Goal: Task Accomplishment & Management: Complete application form

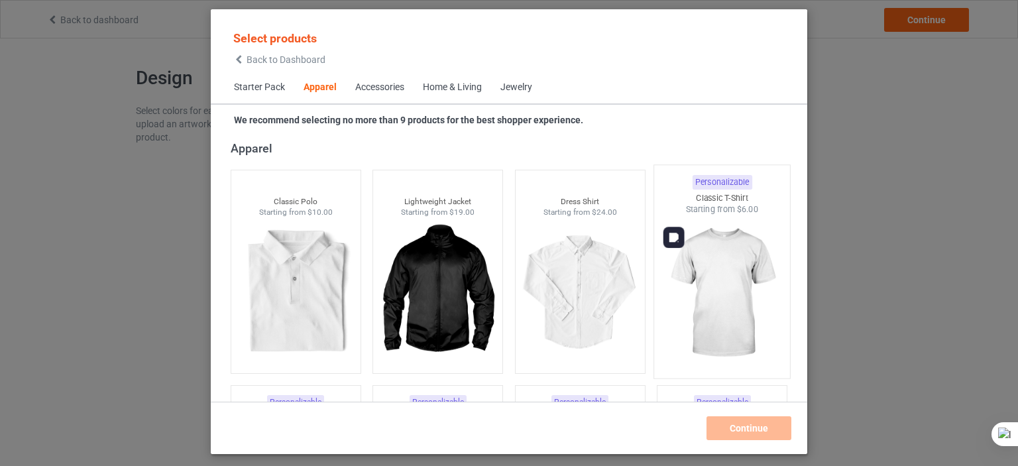
click at [713, 259] on img at bounding box center [722, 293] width 125 height 156
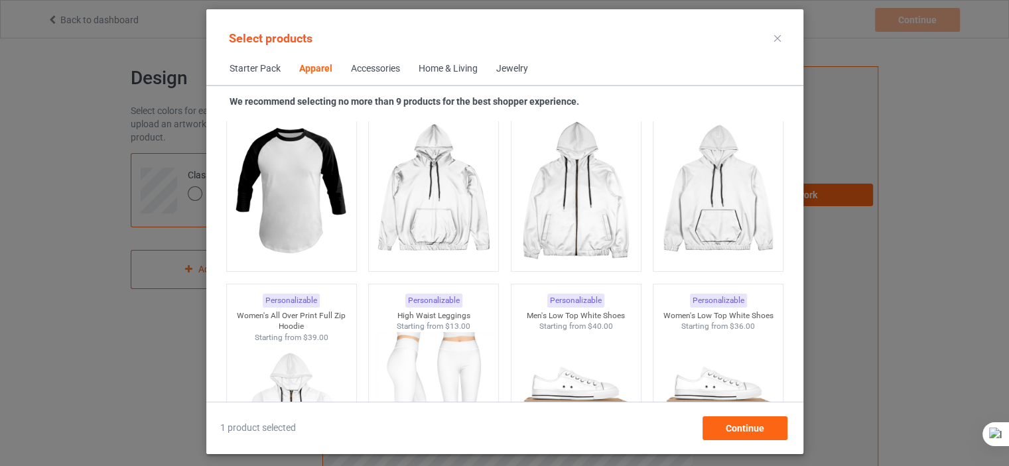
scroll to position [550, 0]
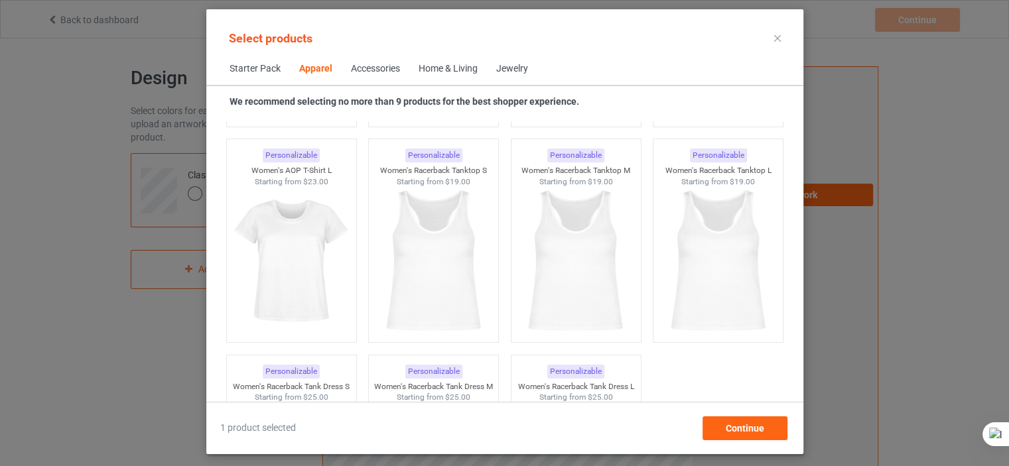
scroll to position [1162, 0]
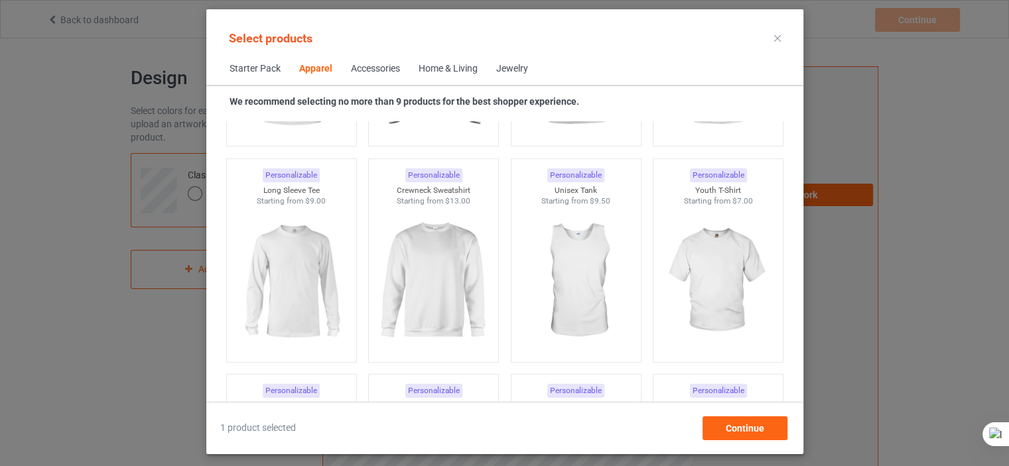
scroll to position [489, 0]
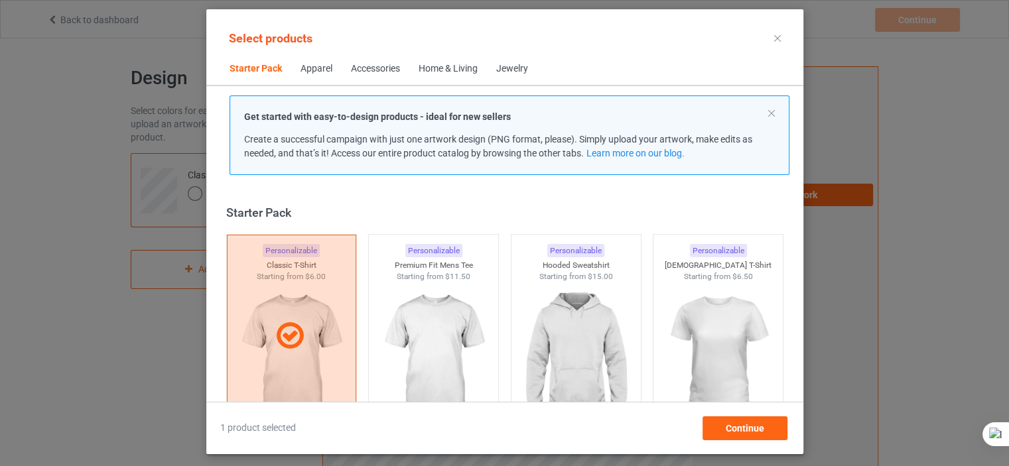
click at [778, 34] on div at bounding box center [777, 38] width 24 height 21
click at [777, 37] on icon at bounding box center [777, 38] width 7 height 7
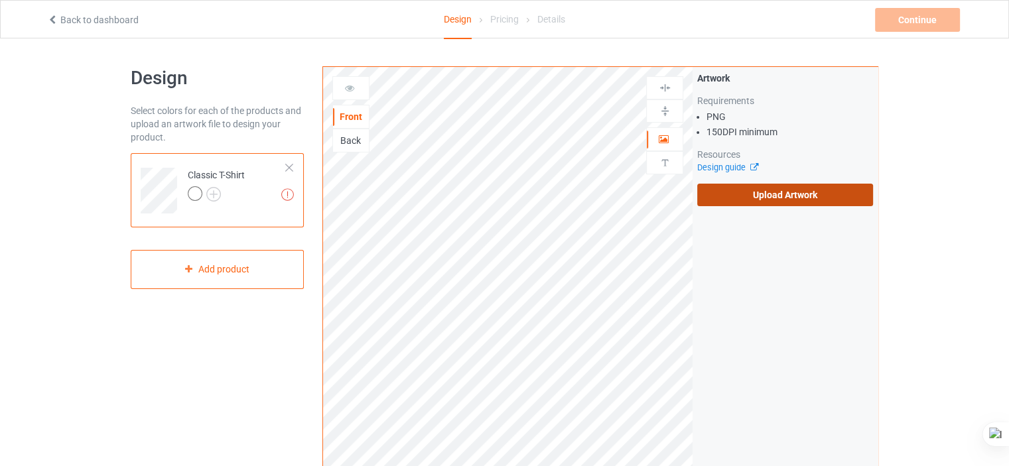
click at [774, 201] on label "Upload Artwork" at bounding box center [785, 195] width 176 height 23
click at [0, 0] on input "Upload Artwork" at bounding box center [0, 0] width 0 height 0
click at [292, 164] on div at bounding box center [288, 167] width 9 height 9
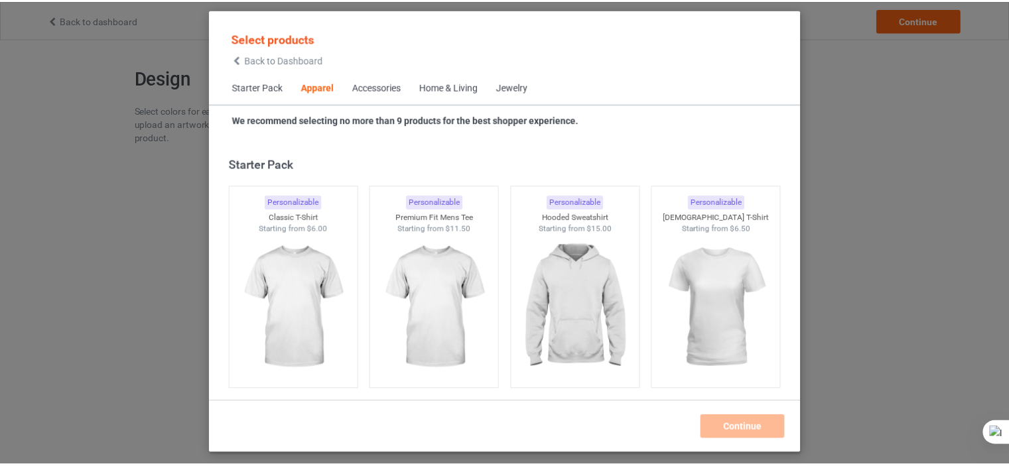
scroll to position [493, 0]
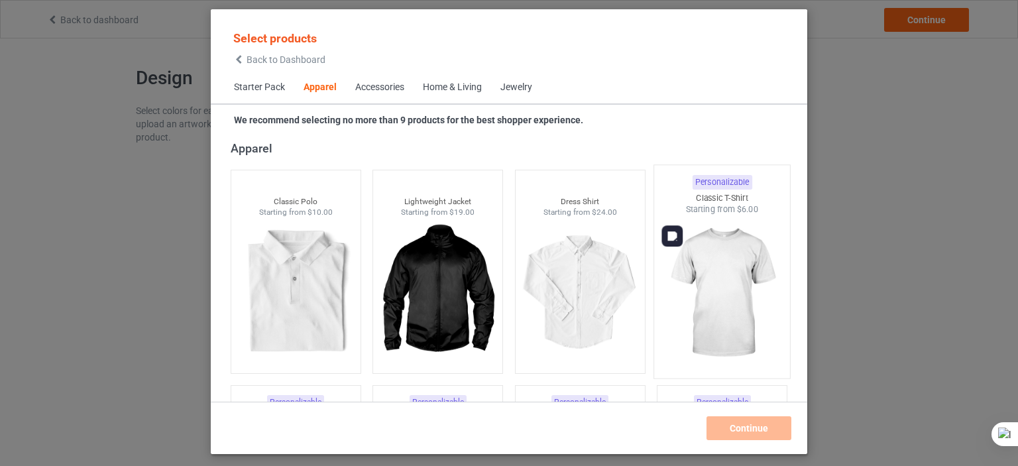
click at [721, 245] on img at bounding box center [722, 293] width 125 height 156
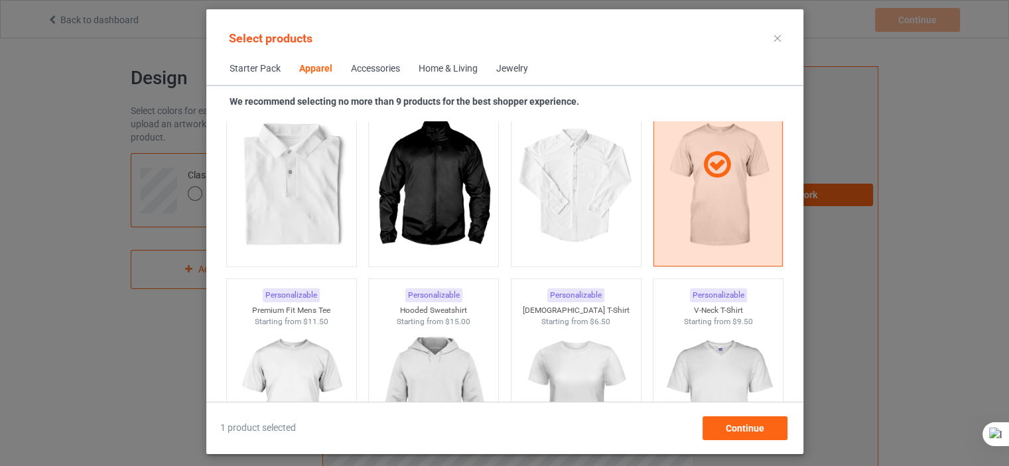
scroll to position [612, 0]
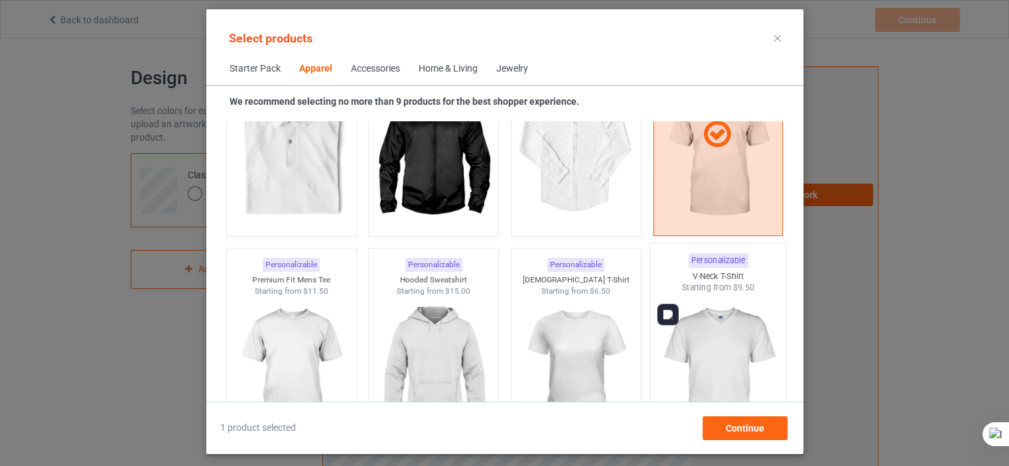
click at [700, 358] on img at bounding box center [717, 372] width 125 height 156
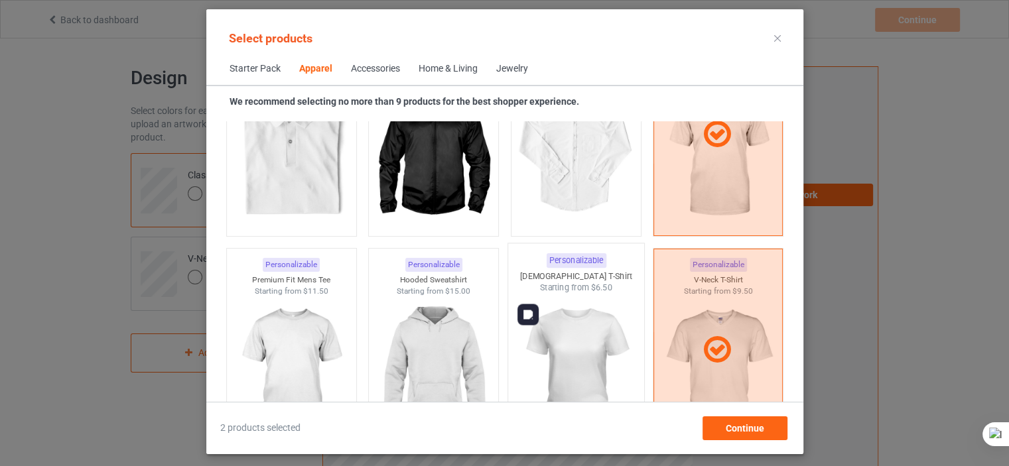
click at [582, 332] on img at bounding box center [575, 372] width 125 height 156
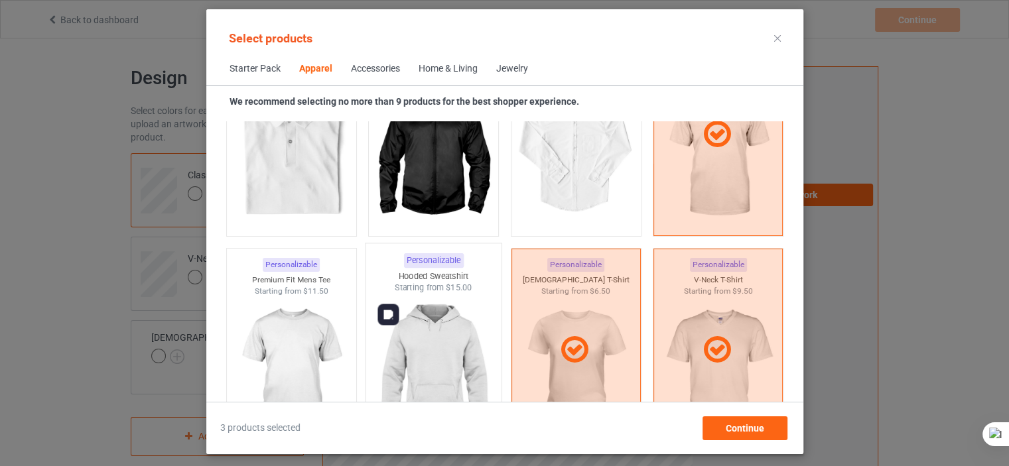
click at [473, 328] on img at bounding box center [433, 372] width 125 height 156
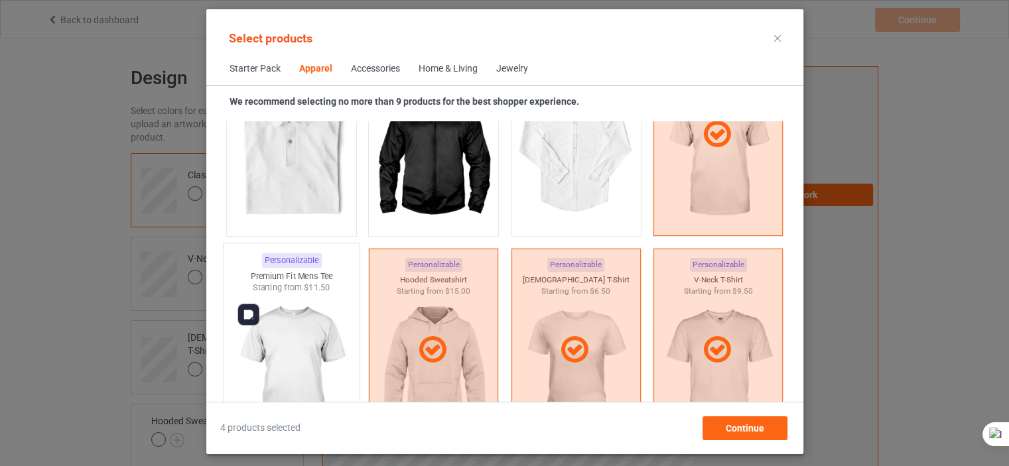
click at [334, 323] on img at bounding box center [291, 372] width 125 height 156
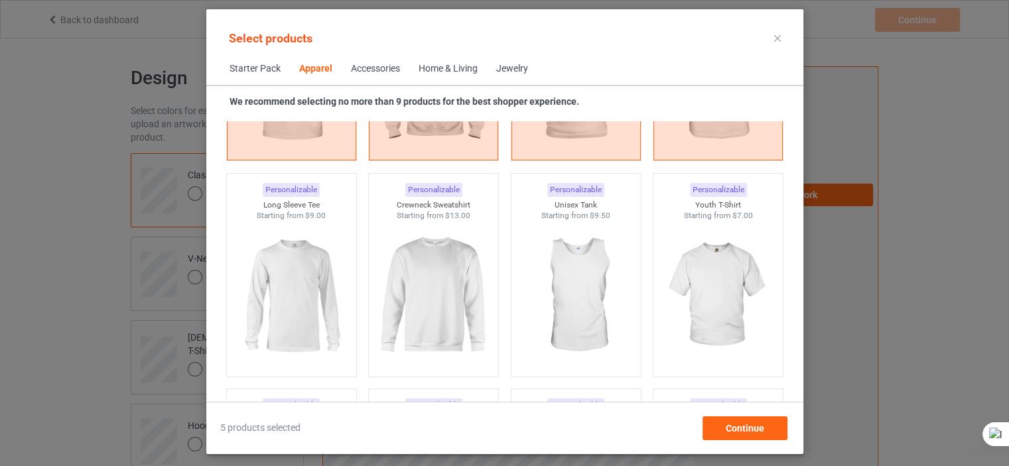
scroll to position [904, 0]
click at [722, 321] on img at bounding box center [717, 296] width 125 height 156
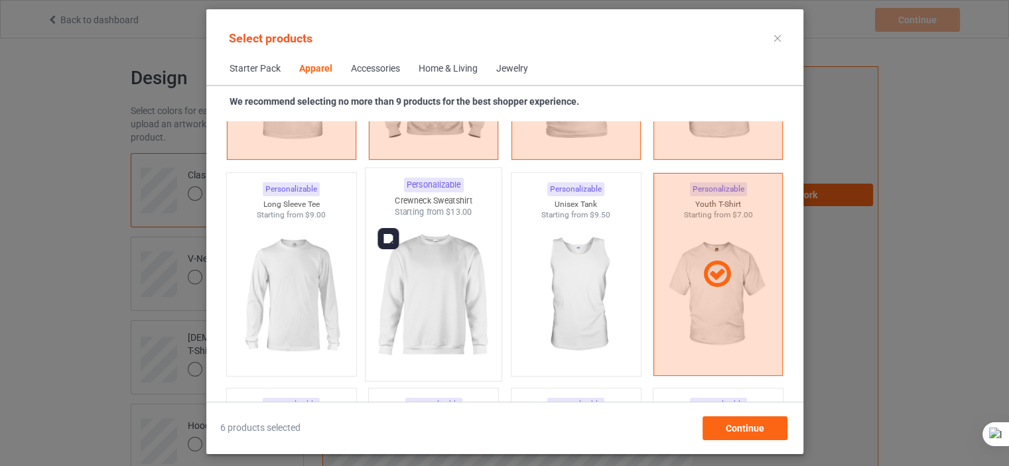
click at [456, 270] on img at bounding box center [433, 296] width 125 height 156
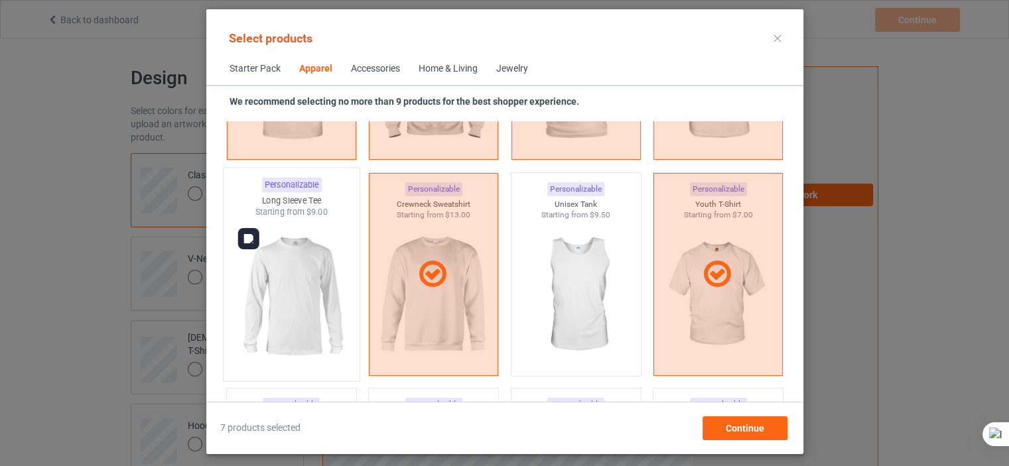
click at [343, 267] on img at bounding box center [291, 296] width 125 height 156
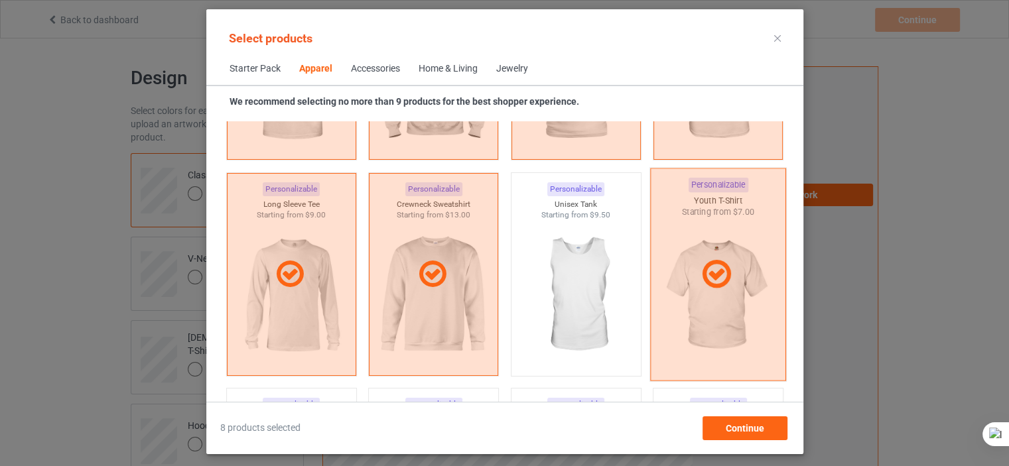
click at [748, 339] on div at bounding box center [718, 274] width 136 height 213
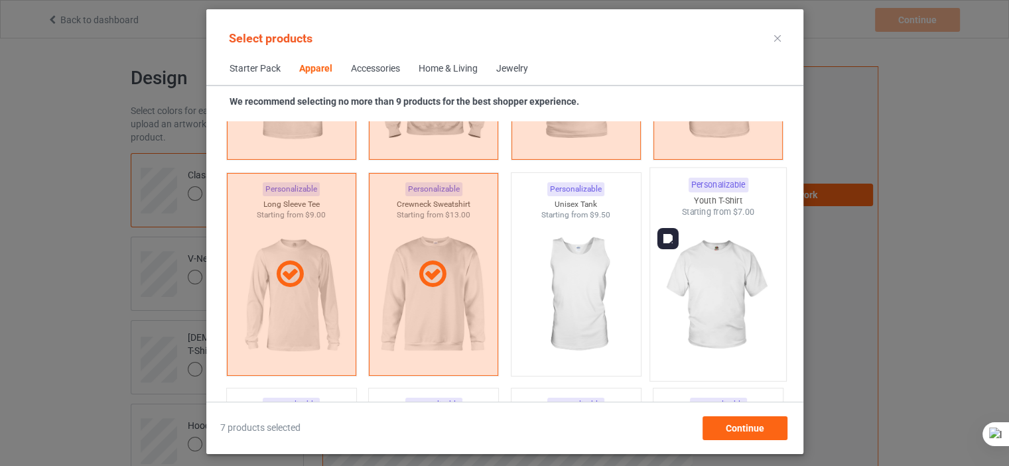
click at [748, 339] on img at bounding box center [717, 296] width 125 height 156
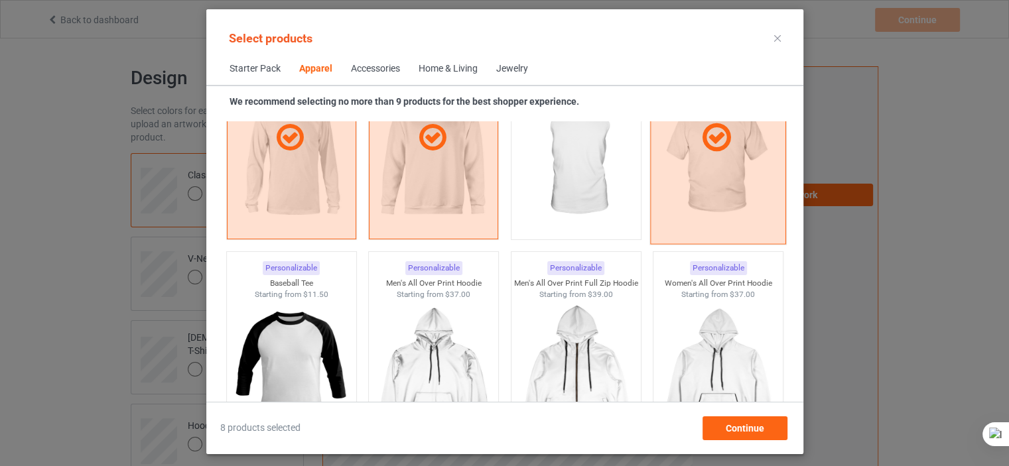
scroll to position [1071, 0]
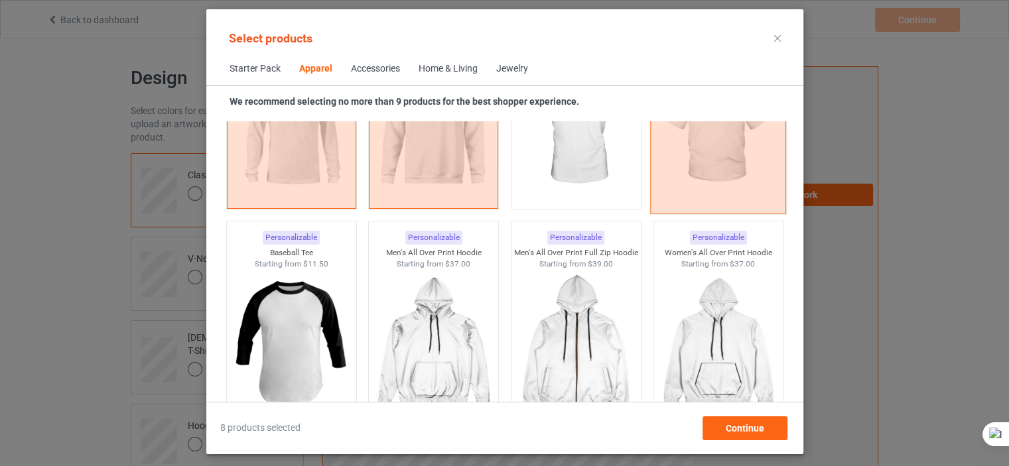
click at [454, 70] on div "Home & Living" at bounding box center [447, 68] width 59 height 13
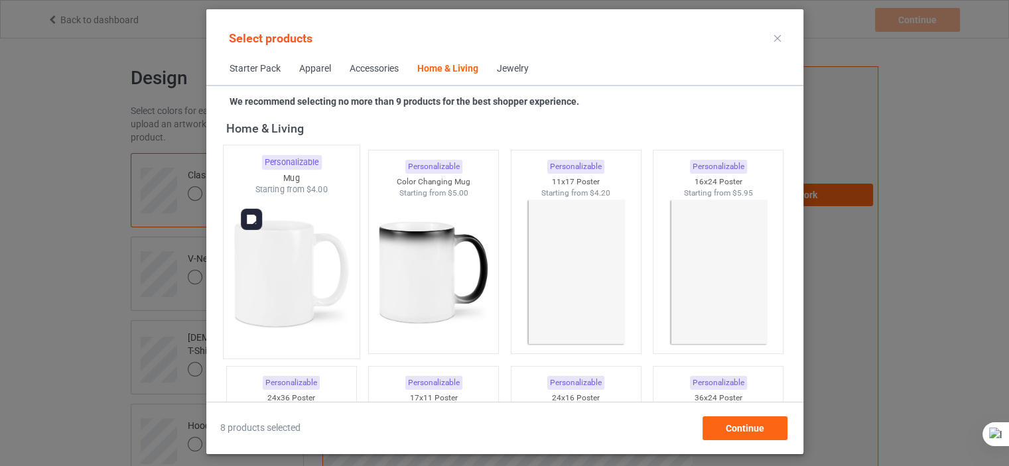
click at [294, 279] on img at bounding box center [291, 274] width 125 height 156
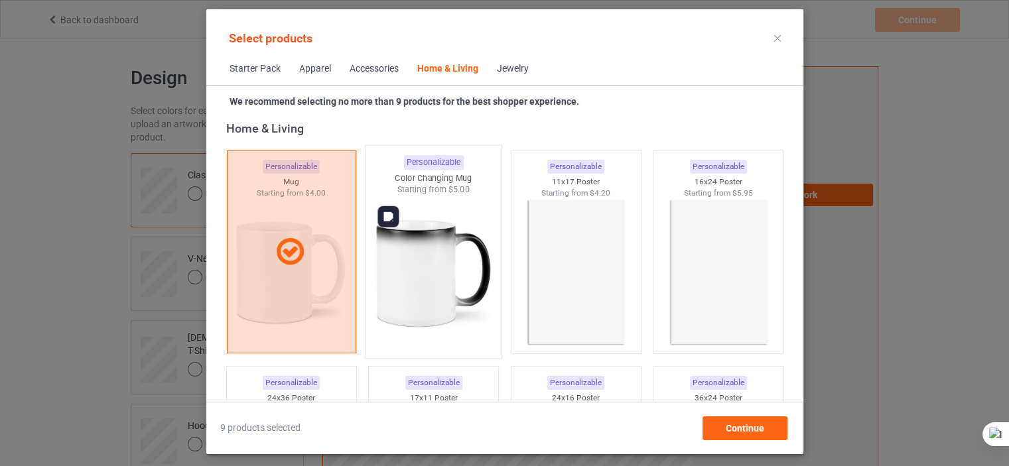
click at [397, 292] on img at bounding box center [433, 274] width 125 height 156
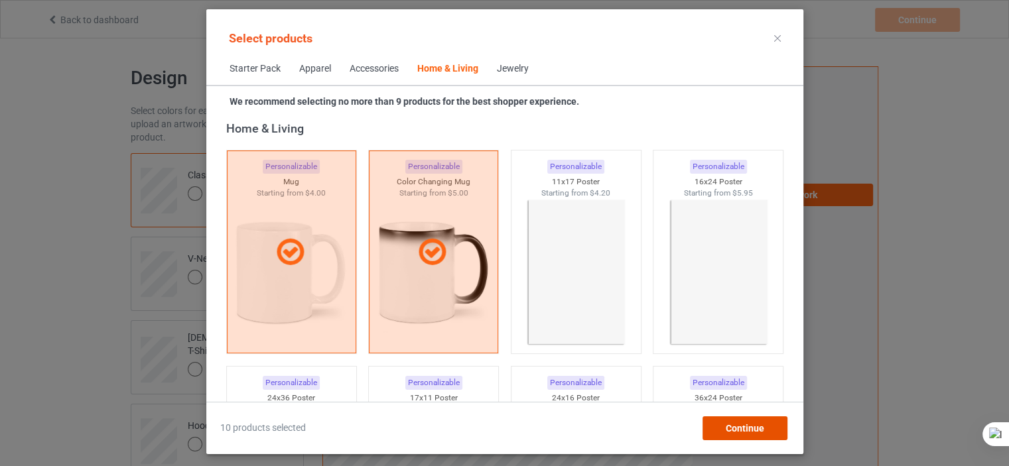
click at [733, 434] on div "Continue" at bounding box center [744, 428] width 85 height 24
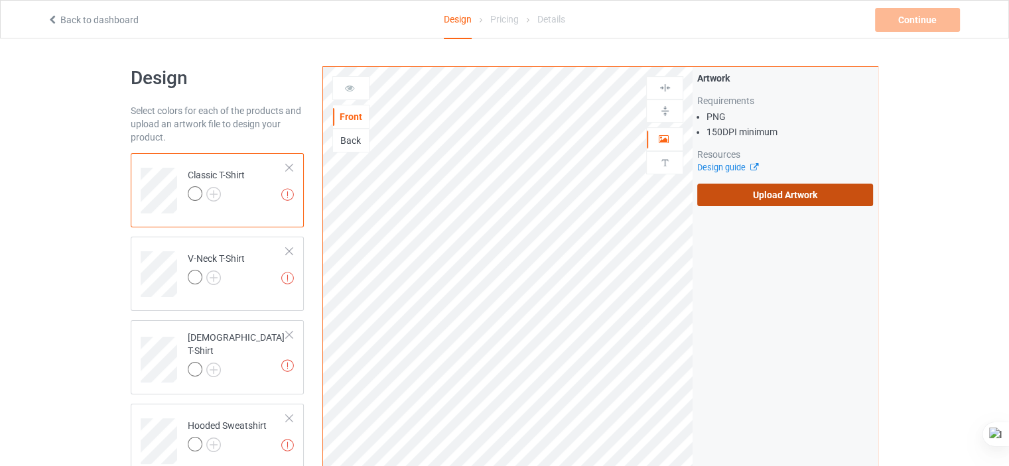
click at [762, 198] on label "Upload Artwork" at bounding box center [785, 195] width 176 height 23
click at [0, 0] on input "Upload Artwork" at bounding box center [0, 0] width 0 height 0
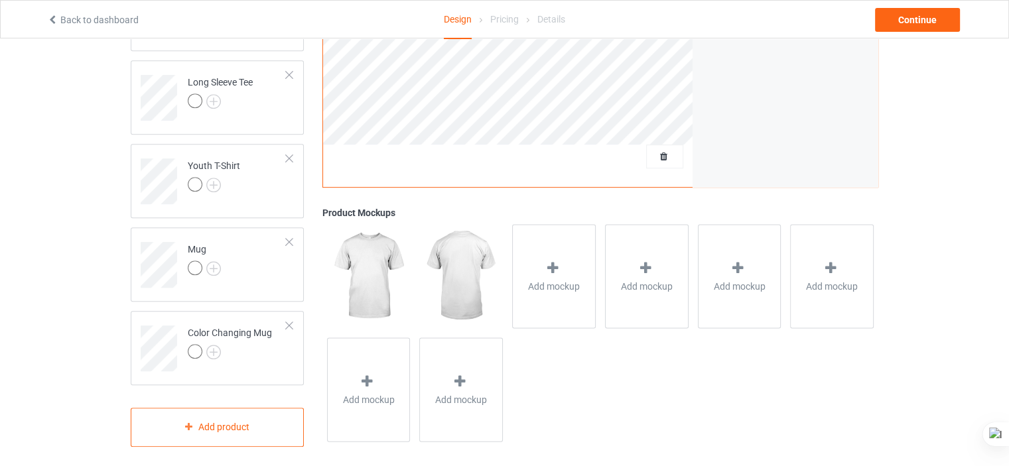
scroll to position [595, 0]
click at [227, 283] on td "Mug" at bounding box center [236, 259] width 113 height 55
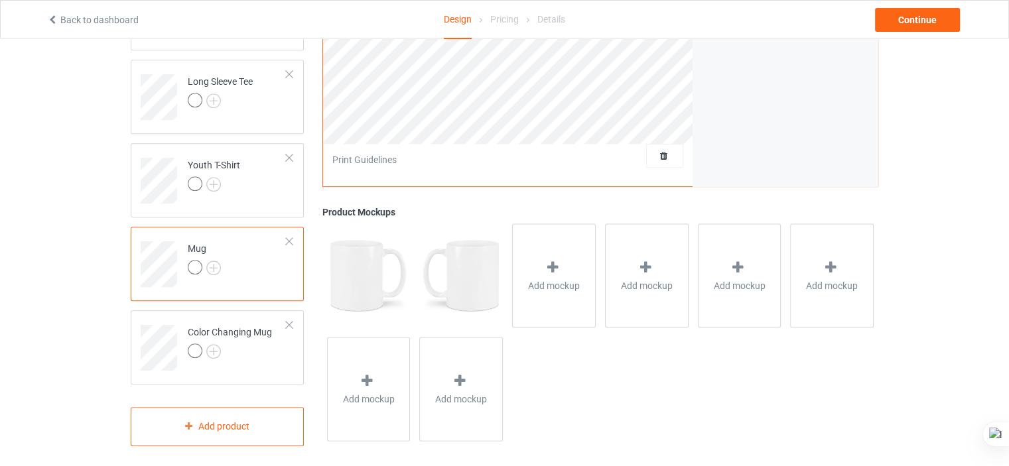
scroll to position [187, 0]
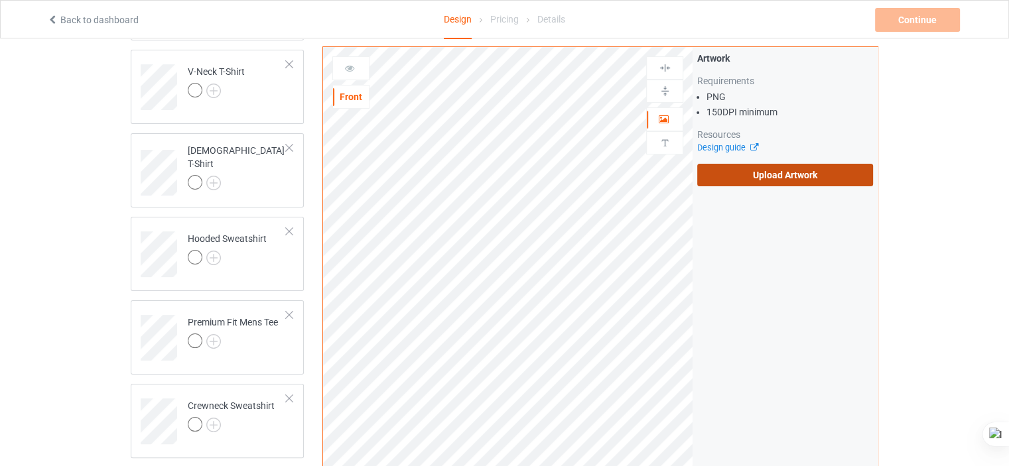
click at [741, 167] on label "Upload Artwork" at bounding box center [785, 175] width 176 height 23
click at [0, 0] on input "Upload Artwork" at bounding box center [0, 0] width 0 height 0
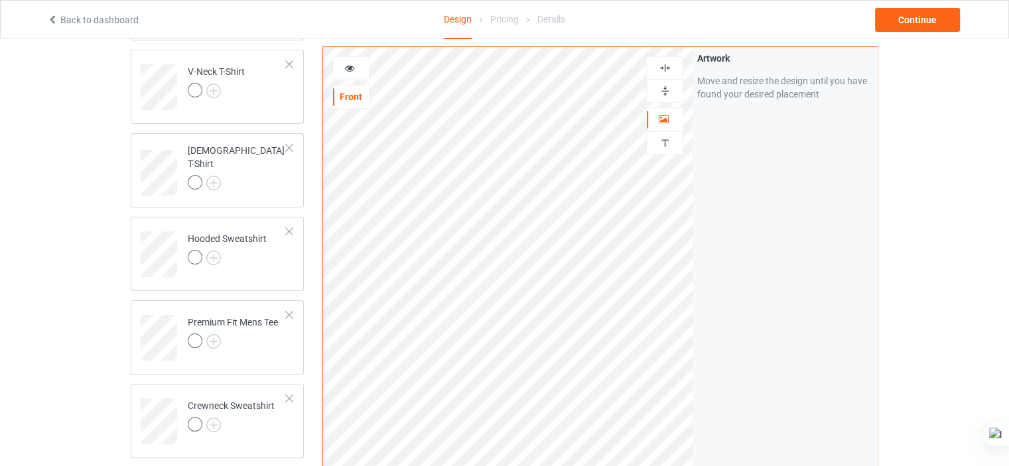
click at [346, 64] on icon at bounding box center [349, 66] width 11 height 9
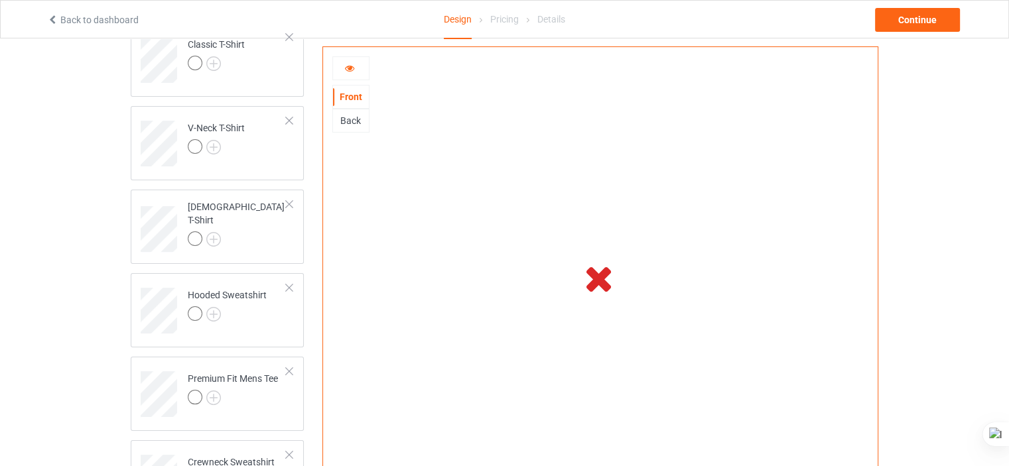
scroll to position [130, 0]
click at [926, 23] on div "Continue" at bounding box center [917, 20] width 85 height 24
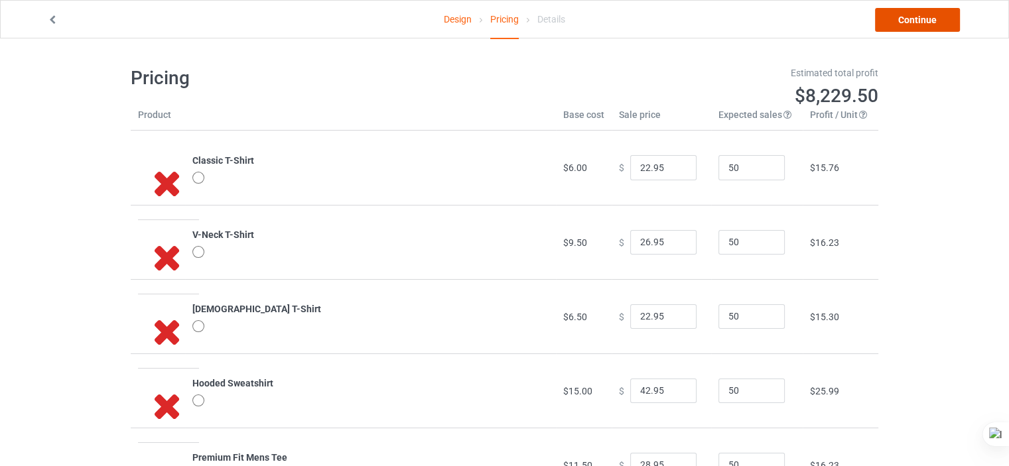
click at [914, 23] on link "Continue" at bounding box center [917, 20] width 85 height 24
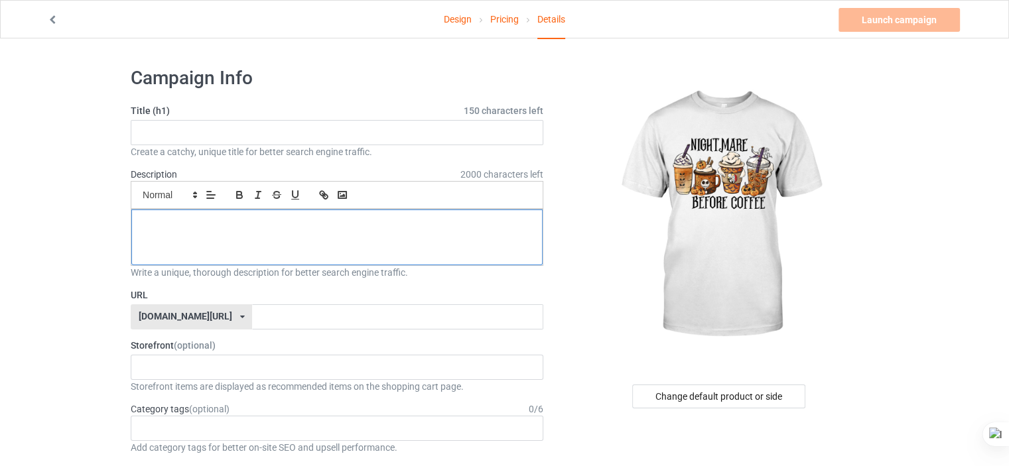
click at [418, 230] on div at bounding box center [336, 238] width 411 height 56
click at [347, 221] on p "spooky-sips-before-coffee-shirt" at bounding box center [337, 224] width 390 height 13
click at [252, 311] on input "text" at bounding box center [397, 316] width 290 height 25
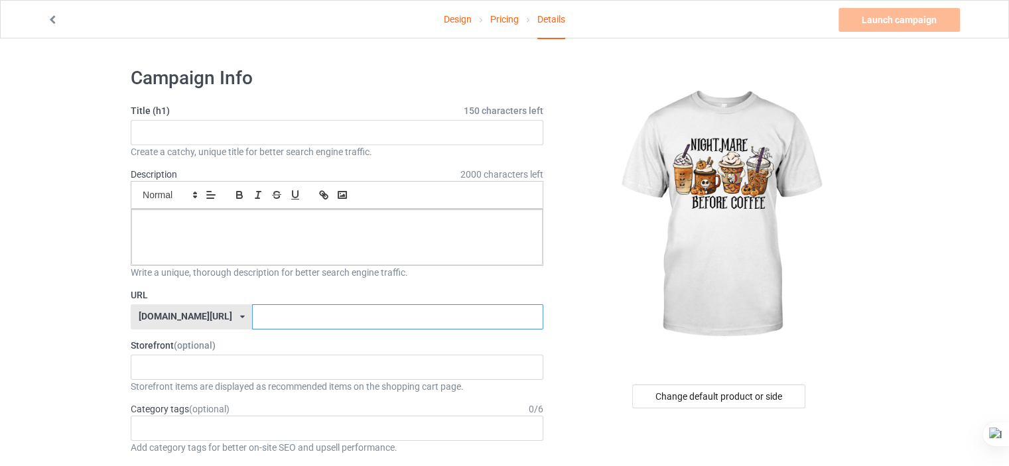
paste input "spooky-sips-before-coffee-shirt"
type input "spooky-sips-before-coffee-shirt"
click at [244, 210] on div at bounding box center [336, 238] width 411 height 56
click at [210, 132] on input "text" at bounding box center [337, 132] width 412 height 25
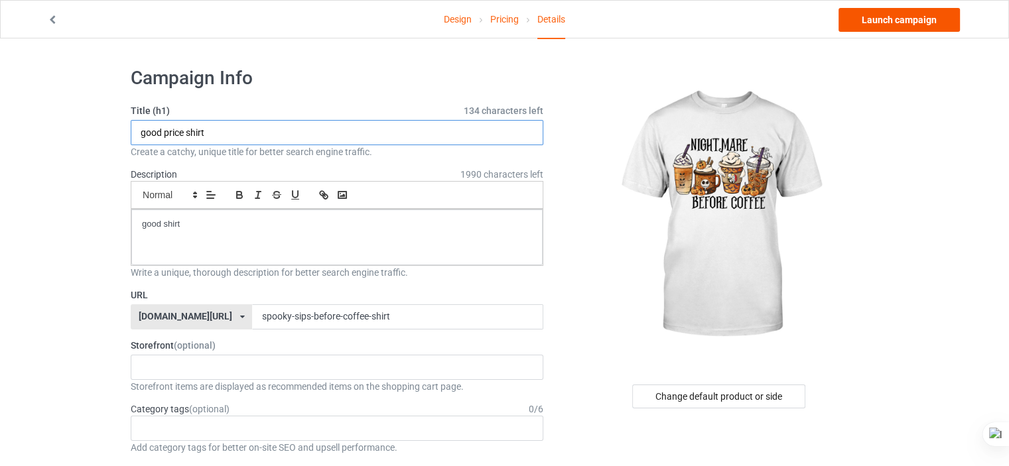
type input "good price shirt"
click at [869, 22] on link "Launch campaign" at bounding box center [898, 20] width 121 height 24
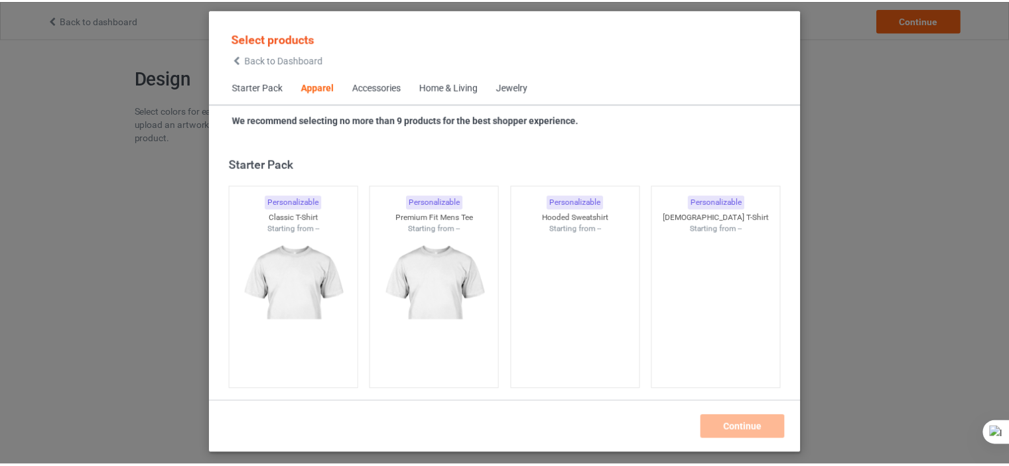
scroll to position [493, 0]
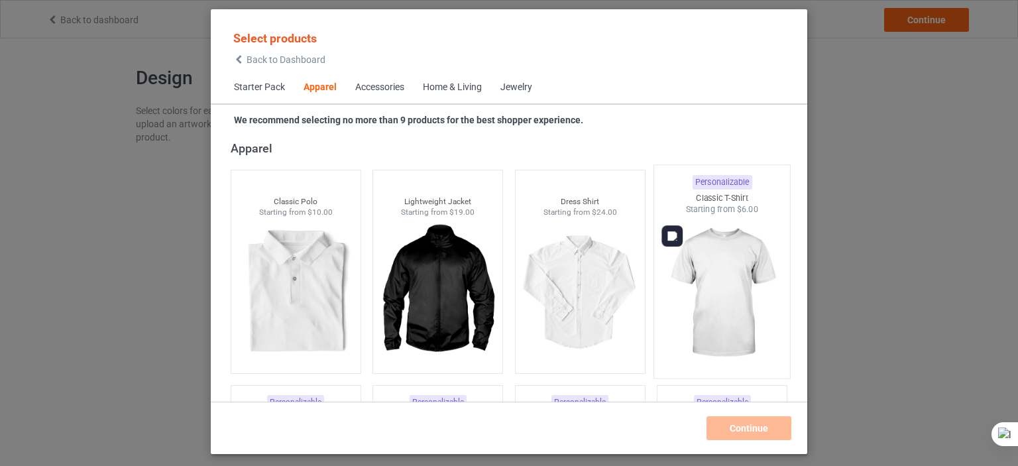
click at [708, 247] on img at bounding box center [722, 293] width 125 height 156
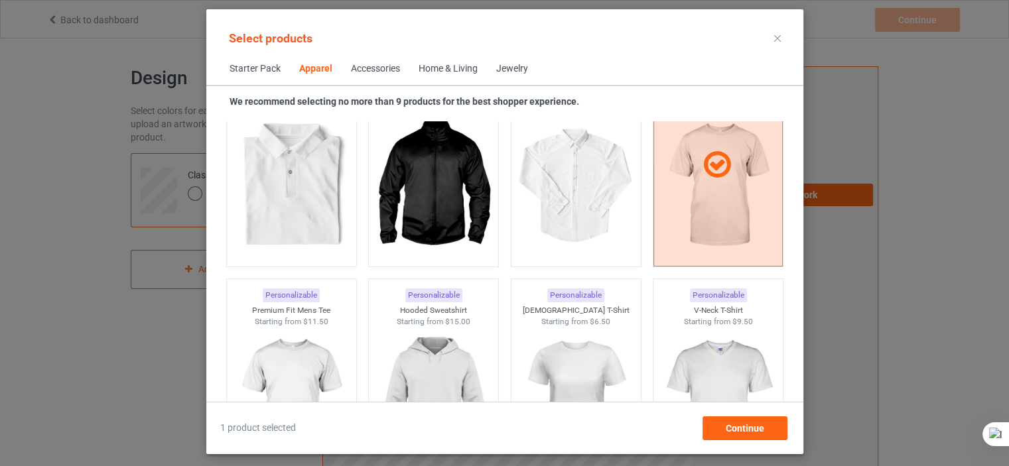
scroll to position [704, 0]
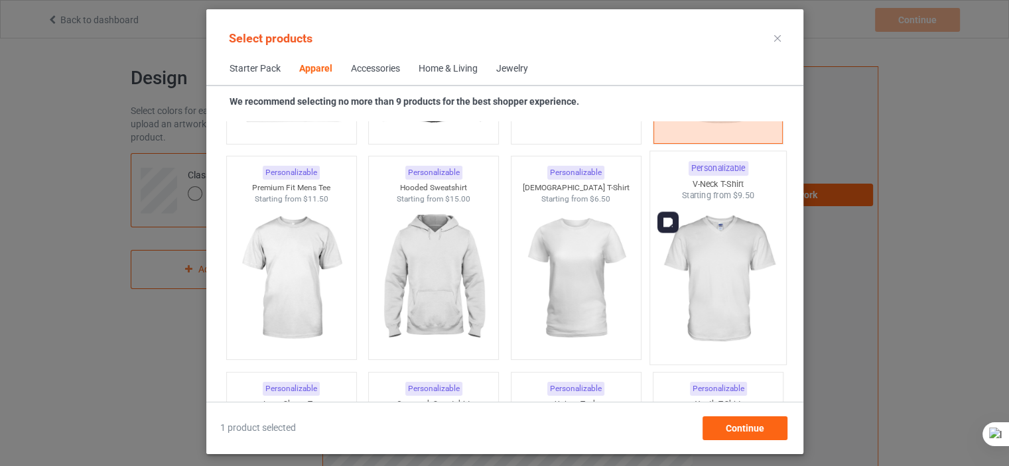
click at [721, 215] on img at bounding box center [717, 280] width 125 height 156
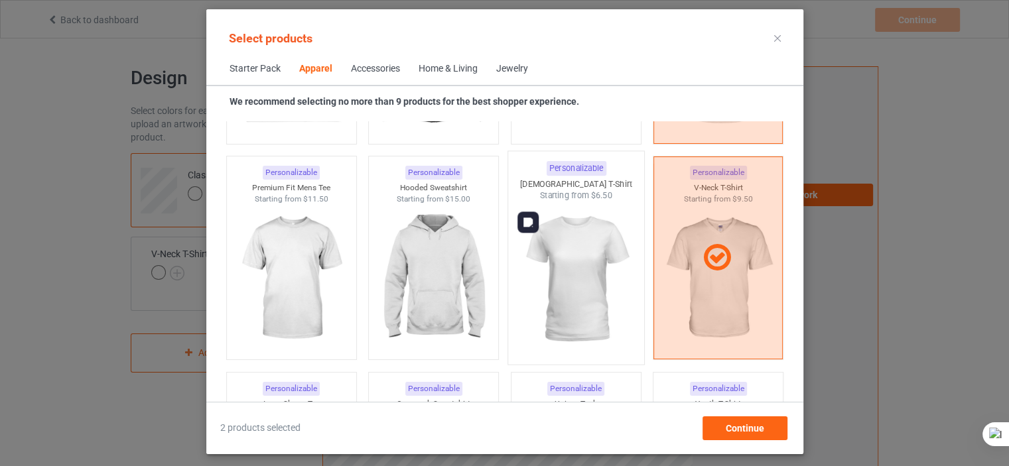
click at [571, 249] on img at bounding box center [575, 280] width 125 height 156
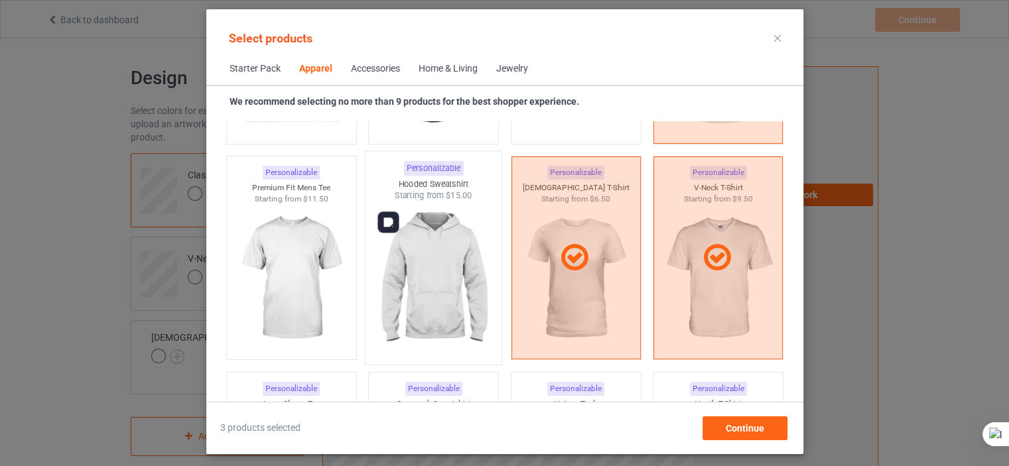
click at [434, 271] on img at bounding box center [433, 280] width 125 height 156
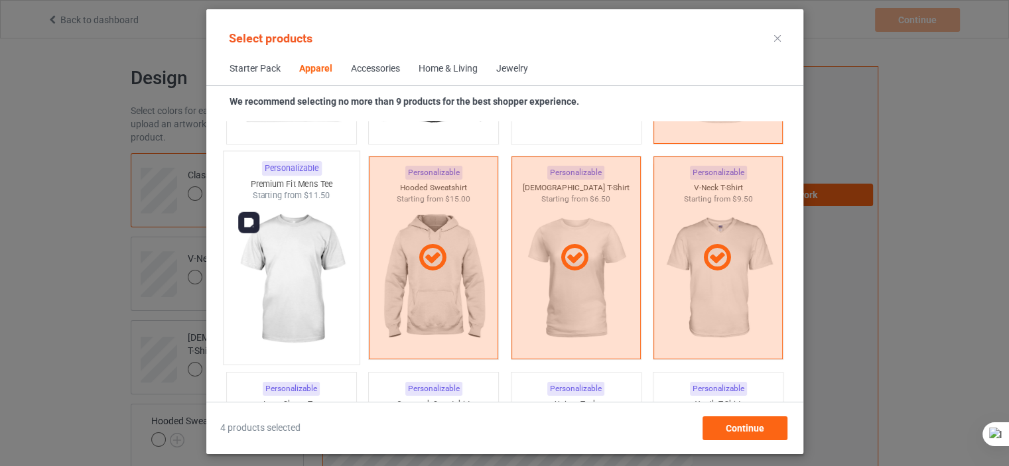
click at [345, 271] on img at bounding box center [291, 280] width 125 height 156
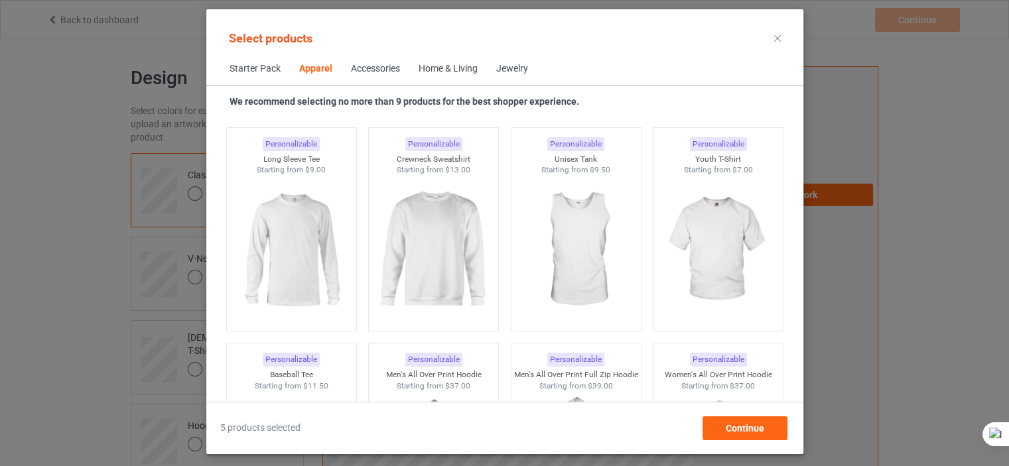
scroll to position [1010, 0]
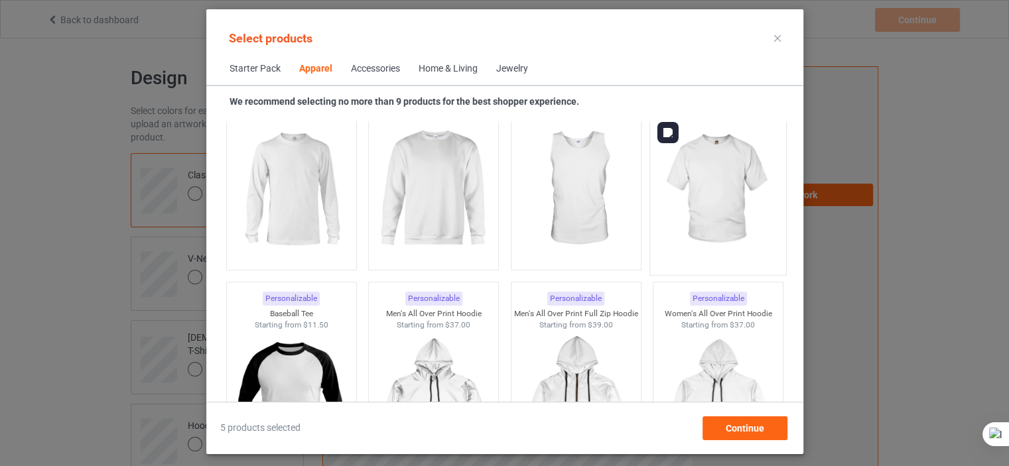
click at [706, 174] on img at bounding box center [717, 190] width 125 height 156
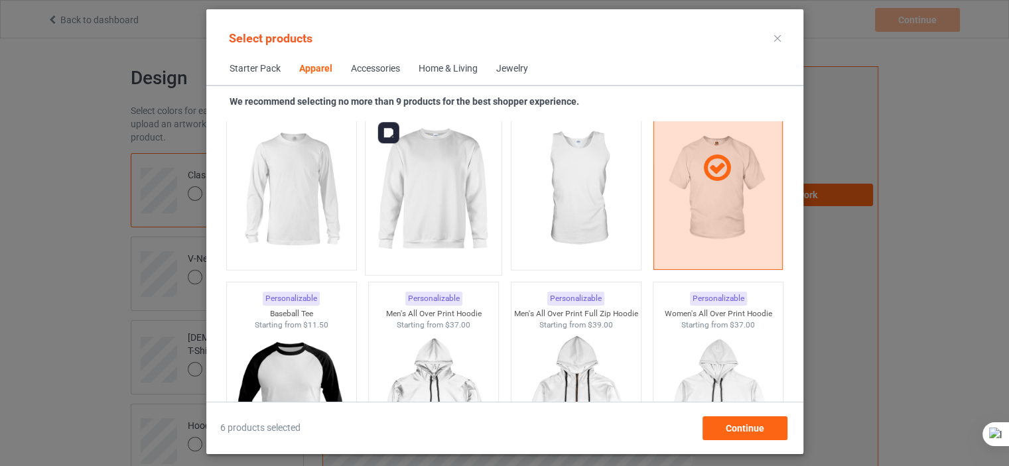
click at [479, 190] on img at bounding box center [433, 190] width 125 height 156
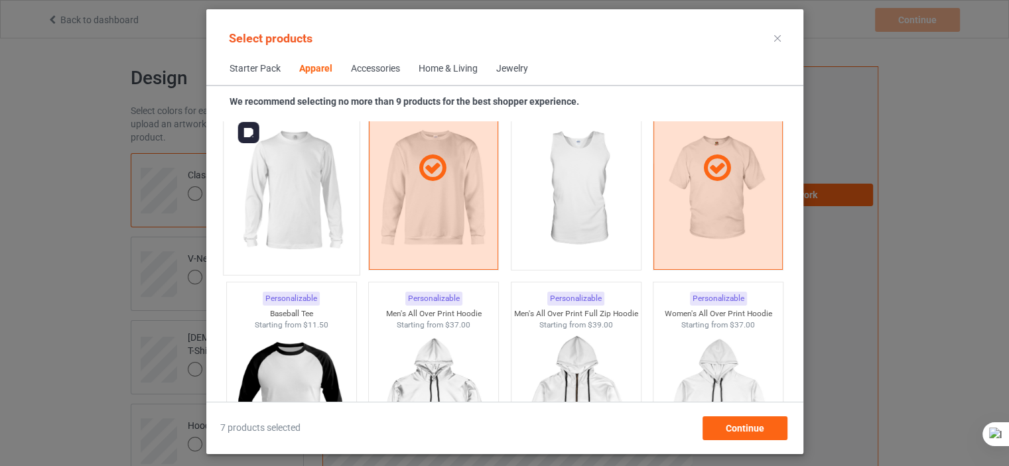
click at [300, 172] on img at bounding box center [291, 190] width 125 height 156
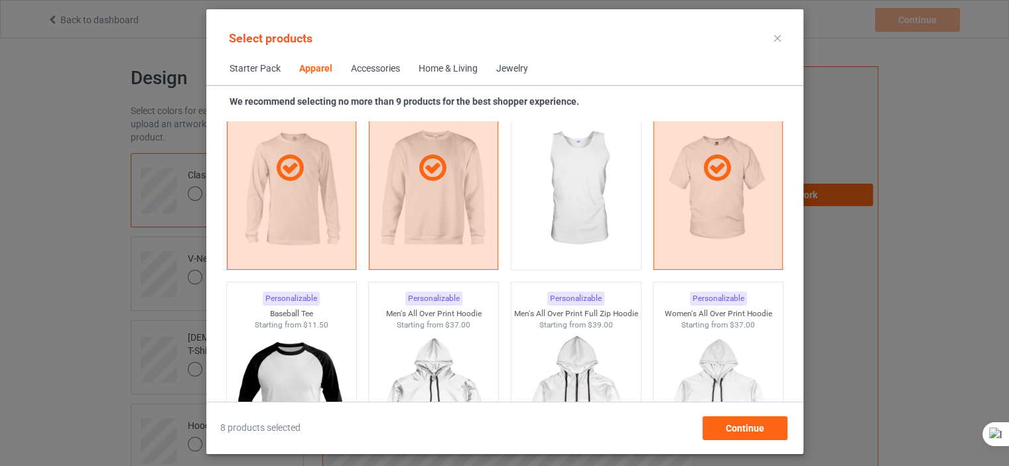
click at [442, 66] on div "Home & Living" at bounding box center [447, 68] width 59 height 13
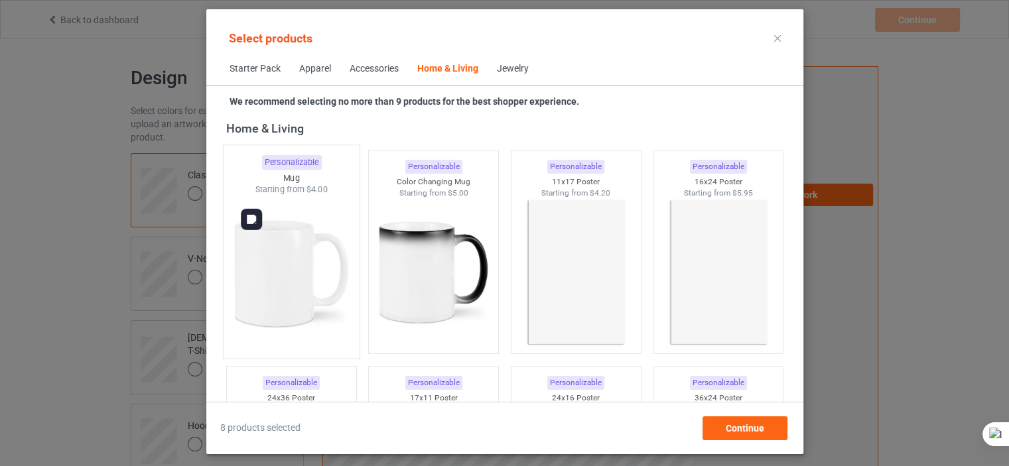
click at [310, 241] on img at bounding box center [291, 274] width 125 height 156
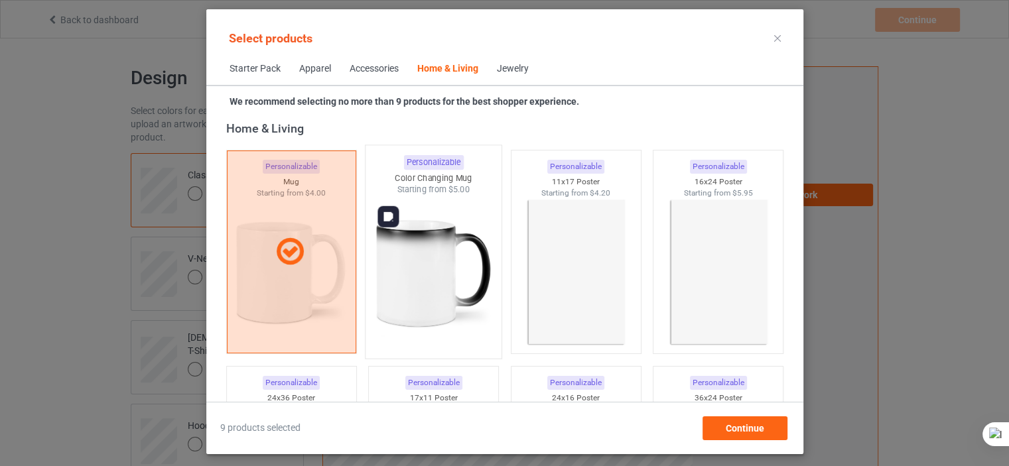
click at [395, 246] on img at bounding box center [433, 274] width 125 height 156
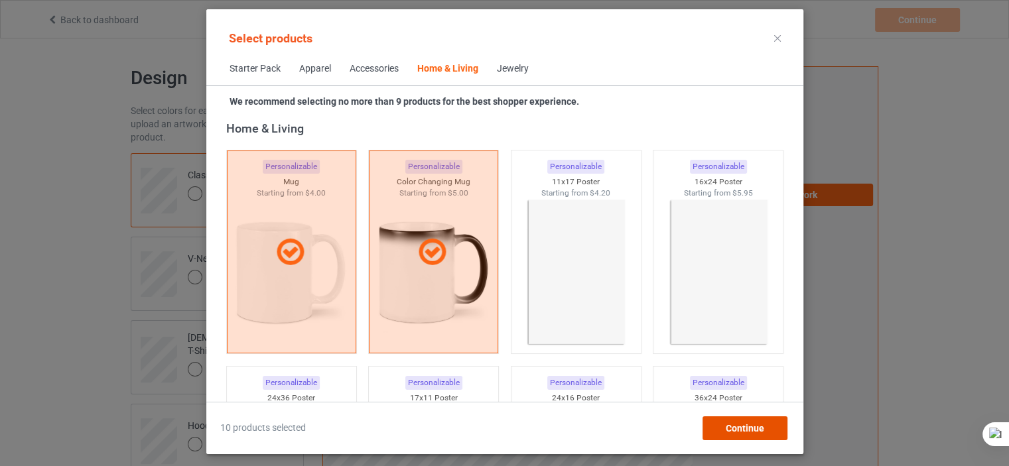
click at [732, 418] on div "Continue" at bounding box center [744, 428] width 85 height 24
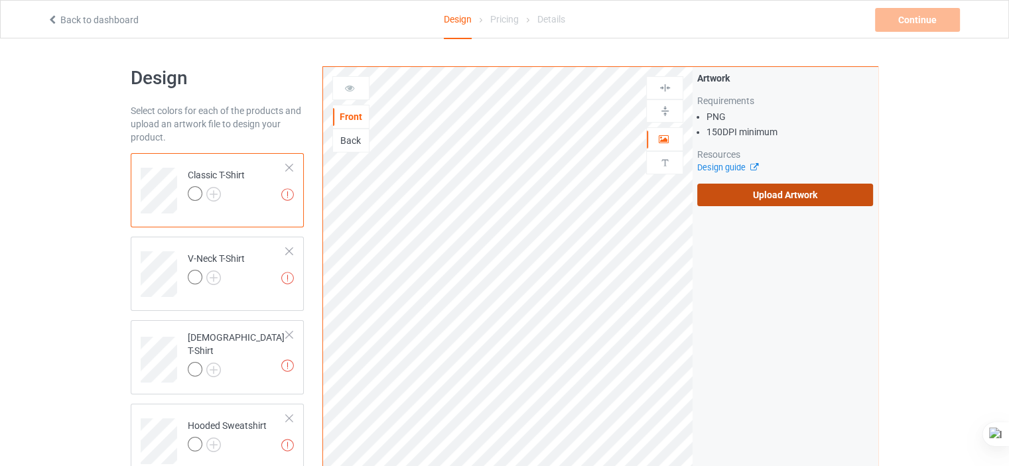
click at [796, 195] on label "Upload Artwork" at bounding box center [785, 195] width 176 height 23
click at [0, 0] on input "Upload Artwork" at bounding box center [0, 0] width 0 height 0
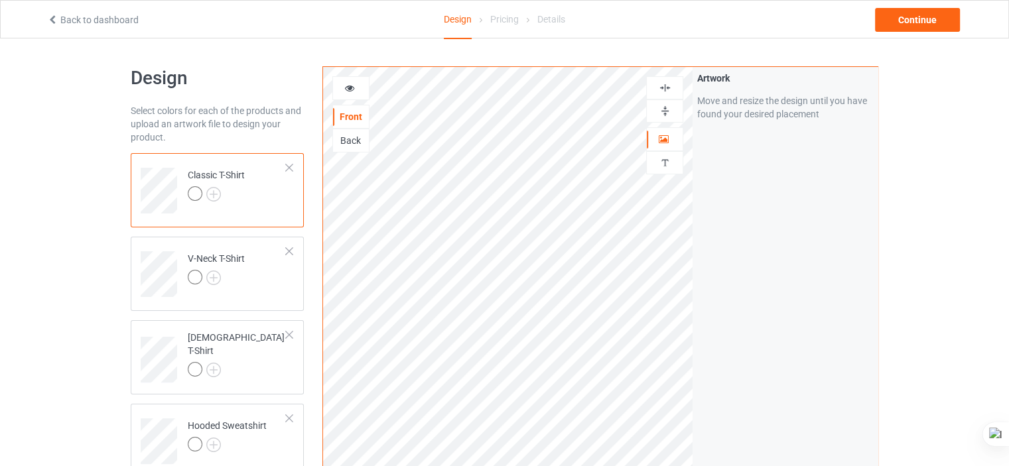
click at [347, 91] on icon at bounding box center [349, 86] width 11 height 9
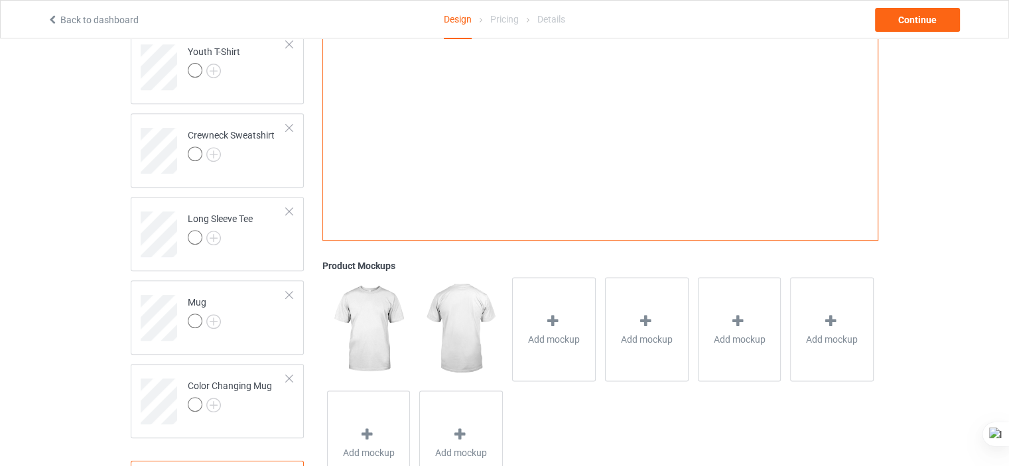
scroll to position [602, 0]
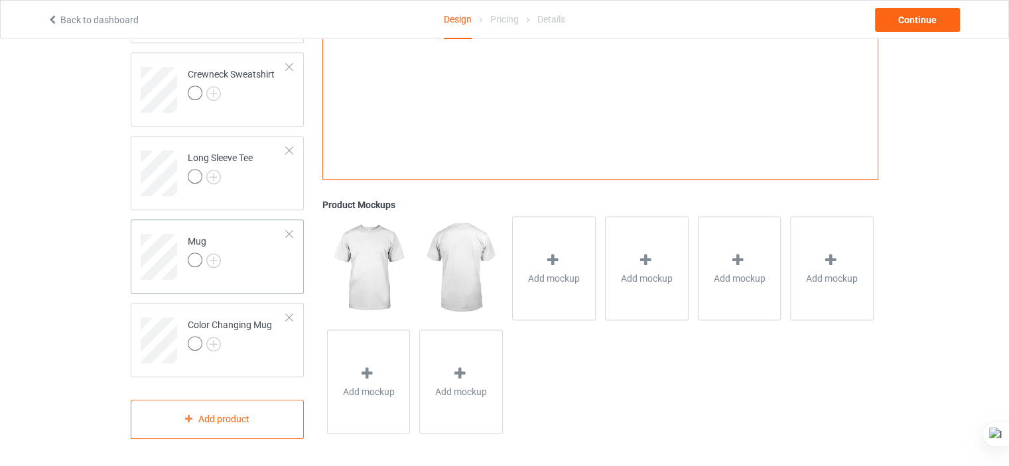
click at [292, 255] on td "Mug" at bounding box center [236, 252] width 113 height 55
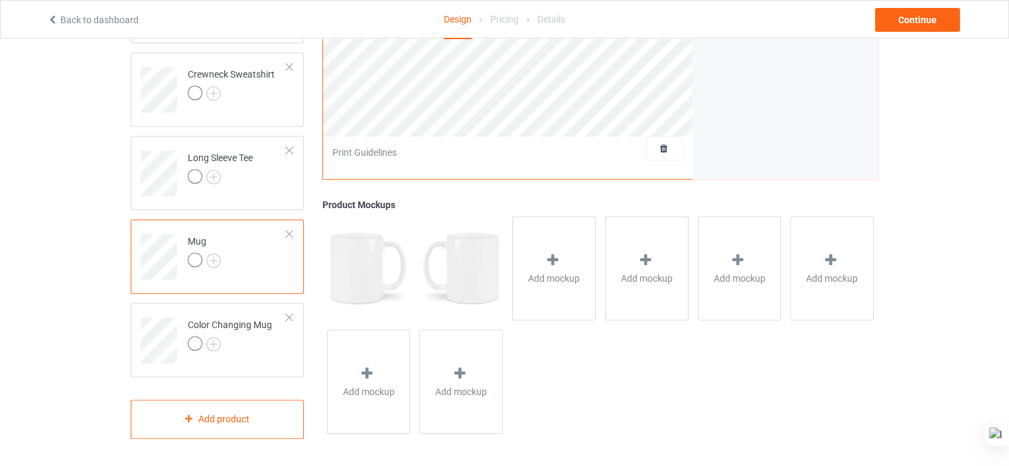
click at [292, 255] on td "Mug" at bounding box center [236, 252] width 113 height 55
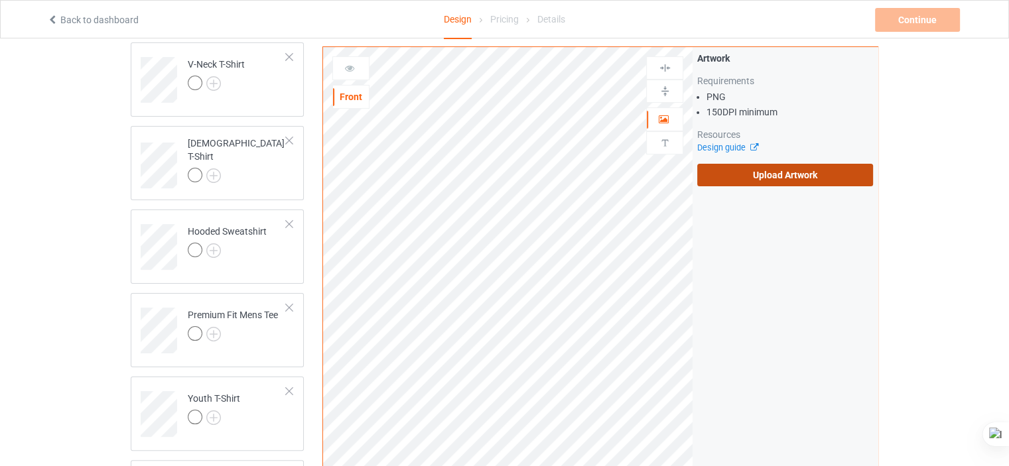
click at [745, 186] on label "Upload Artwork" at bounding box center [785, 175] width 176 height 23
click at [0, 0] on input "Upload Artwork" at bounding box center [0, 0] width 0 height 0
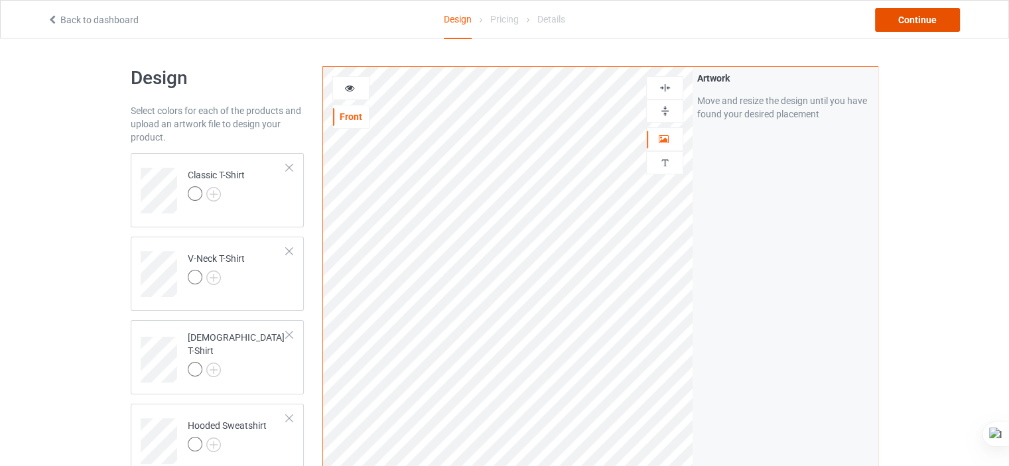
click at [902, 17] on div "Continue" at bounding box center [917, 20] width 85 height 24
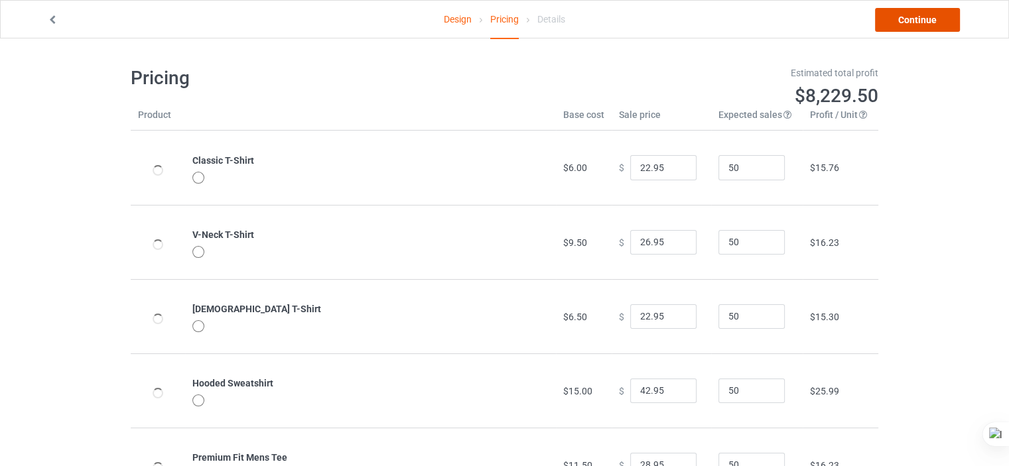
click at [918, 13] on link "Continue" at bounding box center [917, 20] width 85 height 24
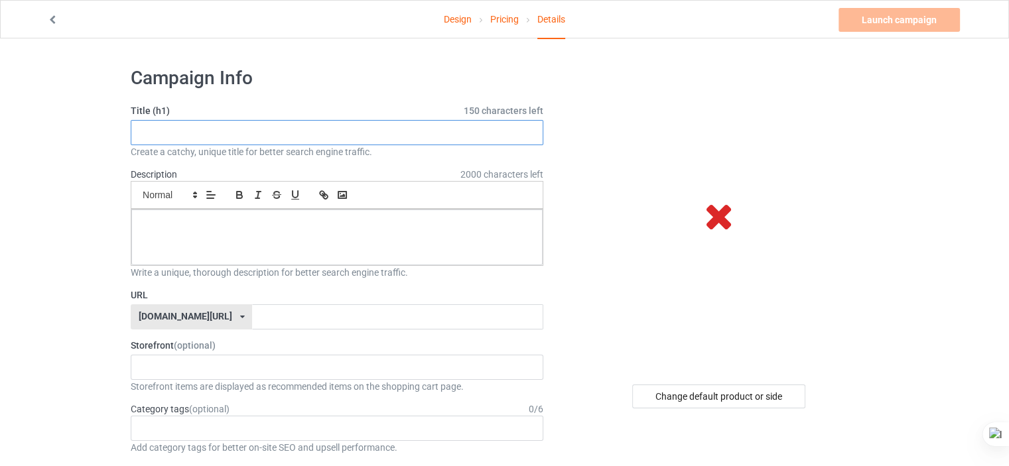
click at [266, 133] on input "text" at bounding box center [337, 132] width 412 height 25
type input "good shirt"
click at [267, 223] on p at bounding box center [337, 224] width 390 height 13
click at [268, 312] on input "text" at bounding box center [397, 316] width 290 height 25
type input "g"
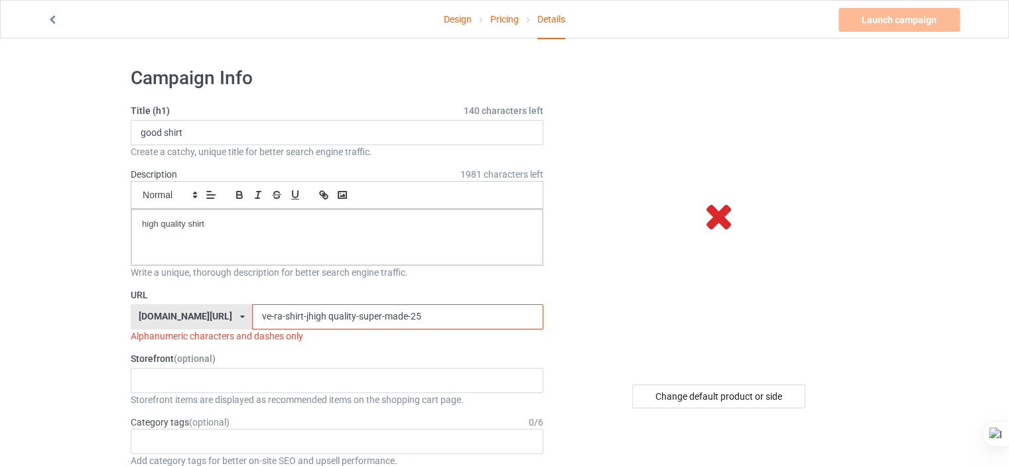
click at [270, 320] on input "ve-ra-shirt-jhigh quality-super-made-25" at bounding box center [397, 316] width 290 height 25
click at [393, 318] on input "ve-ra-shirt-high quality-super-made-25" at bounding box center [397, 316] width 290 height 25
click at [256, 310] on input "ve-ra-shirt-high quality-super-made-25" at bounding box center [397, 316] width 290 height 25
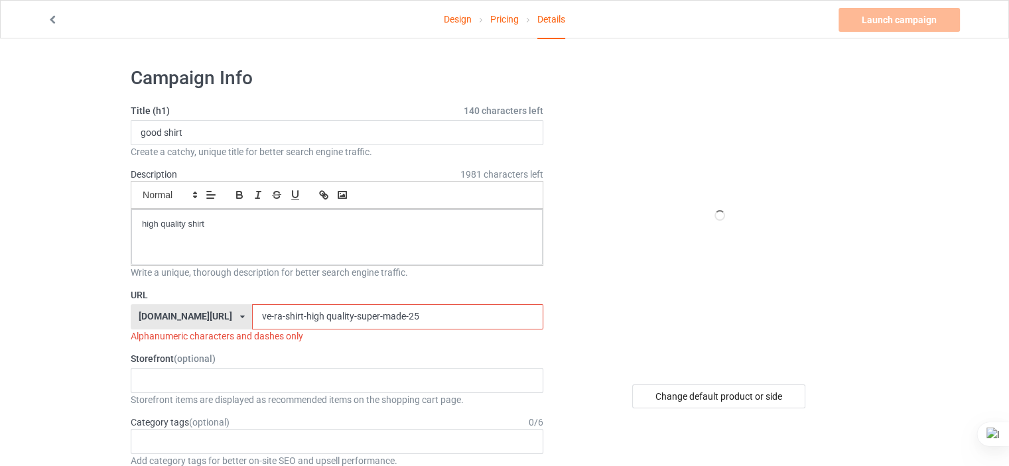
click at [408, 319] on input "ve-ra-shirt-high quality-super-made-25" at bounding box center [397, 316] width 290 height 25
click at [290, 320] on input "ve-ra-shirt-high quality-super-made-25" at bounding box center [397, 316] width 290 height 25
click at [288, 318] on input "ve-ra-shirt-high quality-super-made-25" at bounding box center [397, 316] width 290 height 25
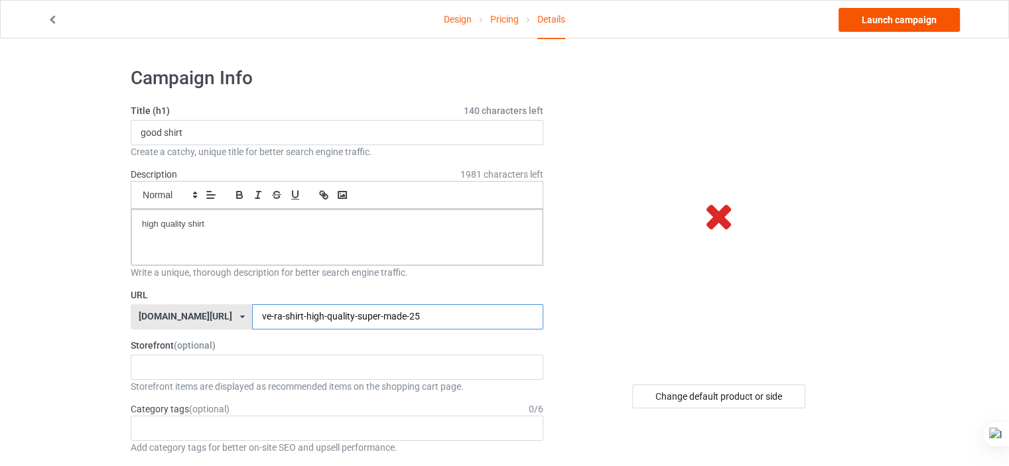
type input "ve-ra-shirt-high-quality-super-made-25"
click at [878, 17] on link "Launch campaign" at bounding box center [898, 20] width 121 height 24
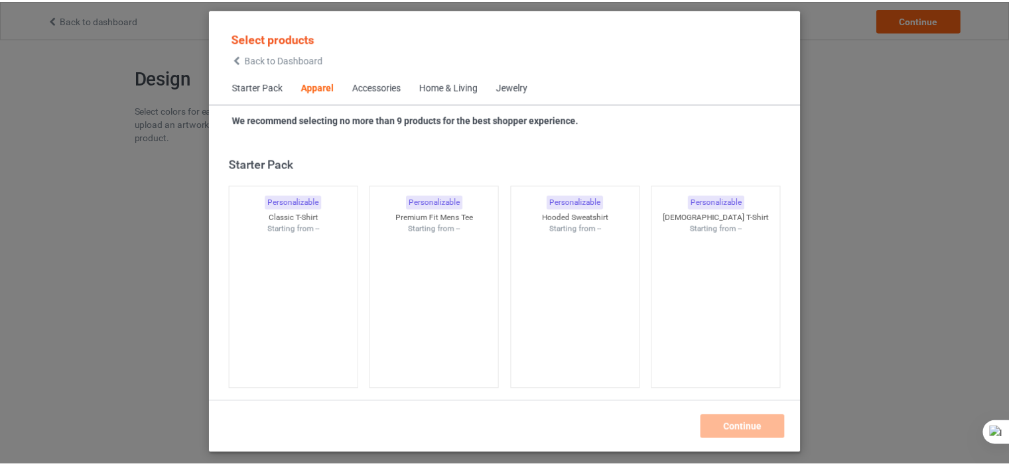
scroll to position [493, 0]
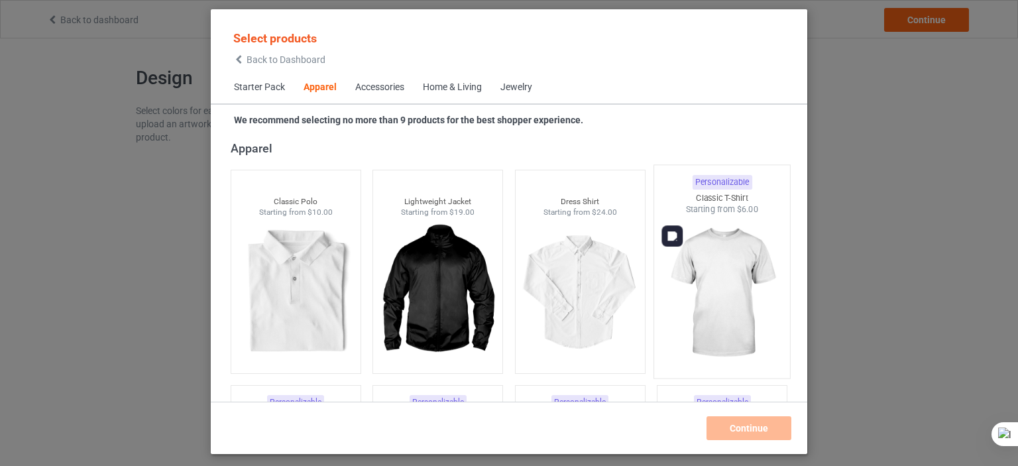
click at [739, 265] on img at bounding box center [722, 293] width 125 height 156
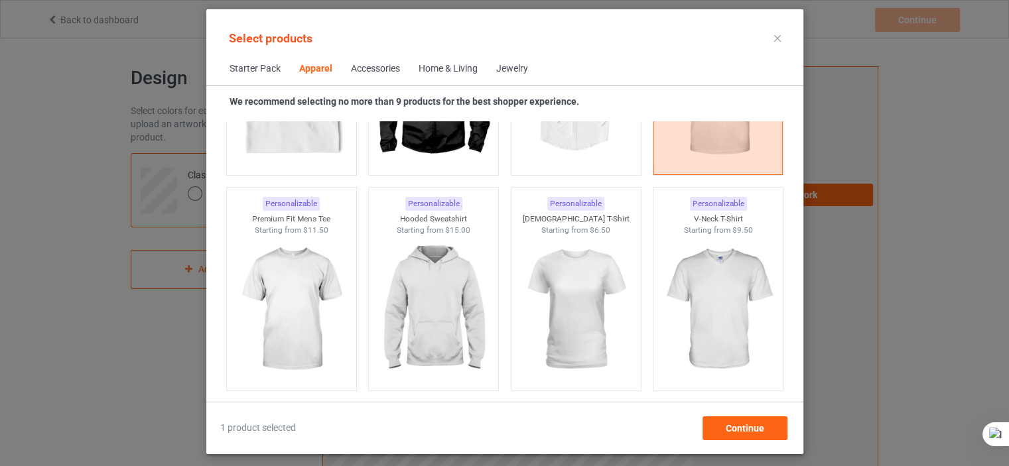
scroll to position [674, 0]
click at [708, 257] on img at bounding box center [717, 310] width 125 height 156
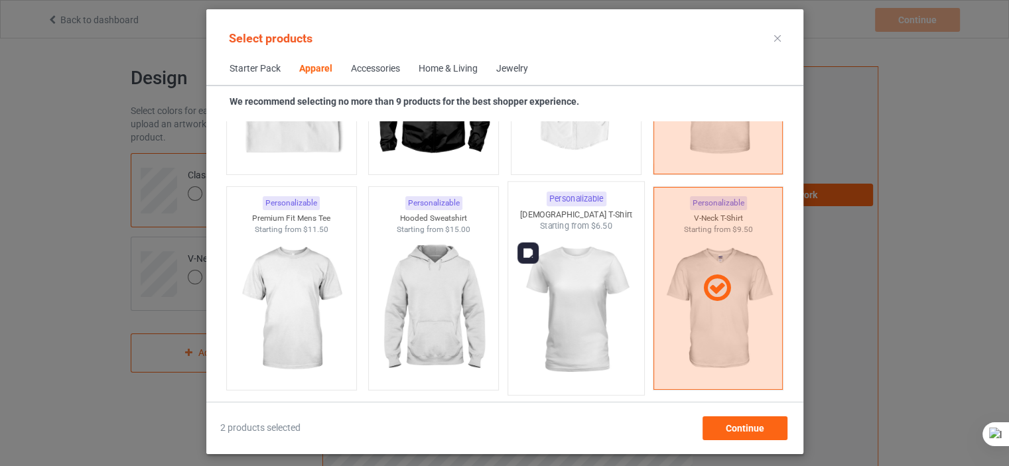
click at [549, 250] on img at bounding box center [575, 310] width 125 height 156
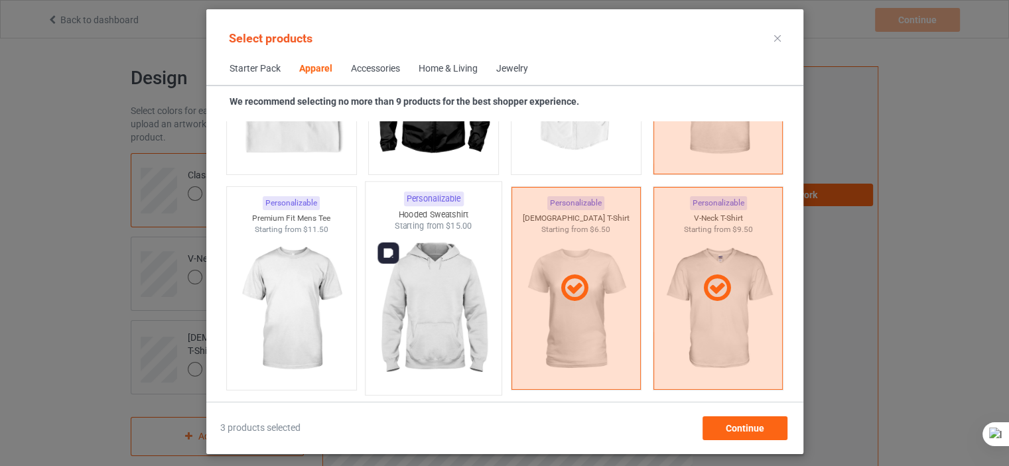
click at [421, 265] on img at bounding box center [433, 310] width 125 height 156
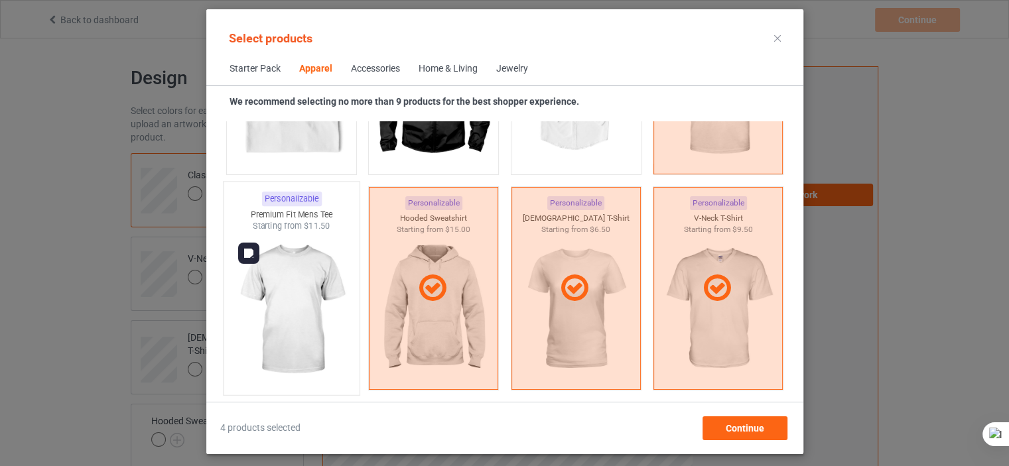
click at [335, 263] on img at bounding box center [291, 310] width 125 height 156
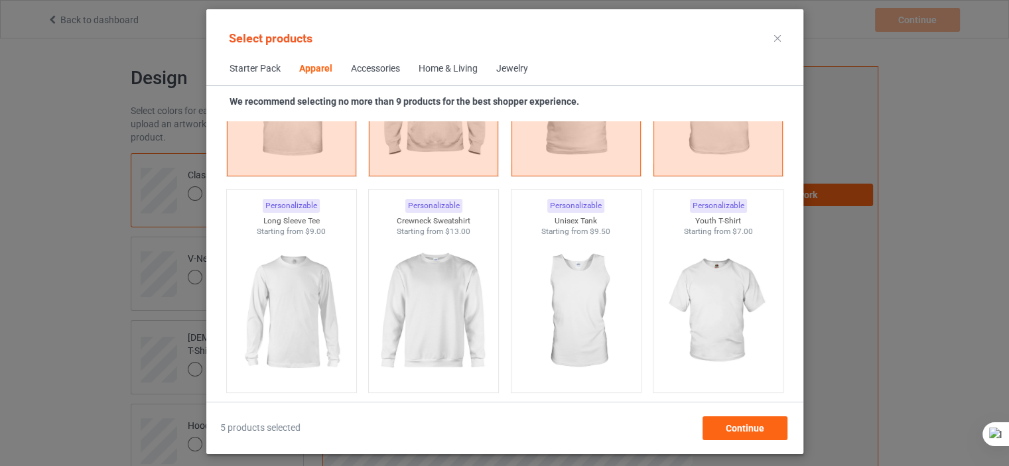
scroll to position [918, 0]
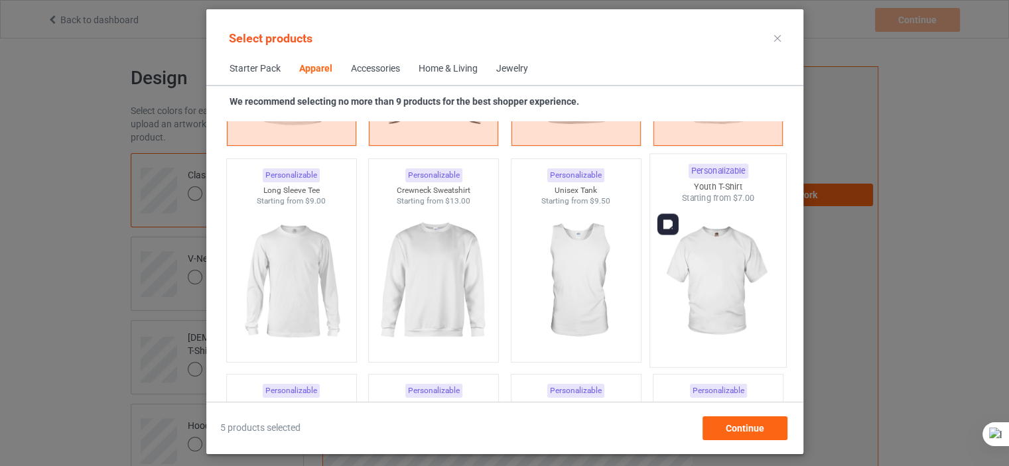
click at [716, 237] on img at bounding box center [717, 282] width 125 height 156
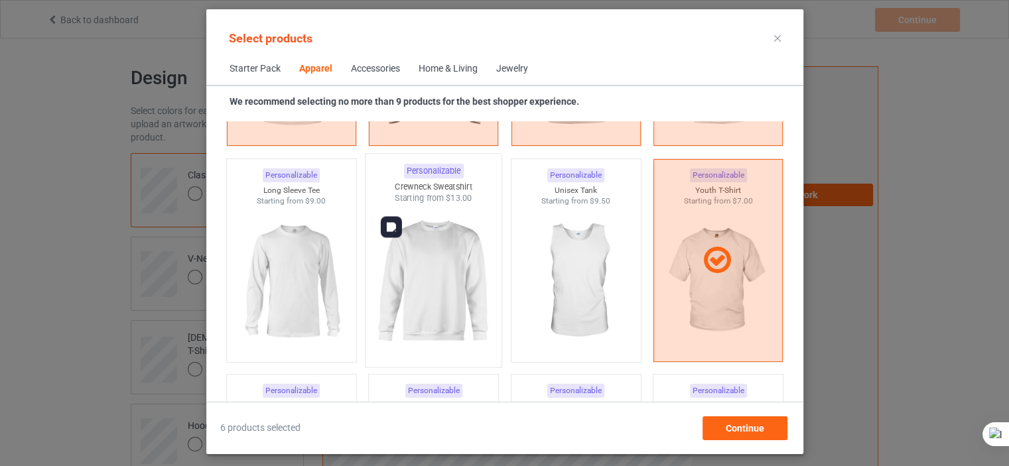
click at [473, 221] on img at bounding box center [433, 282] width 125 height 156
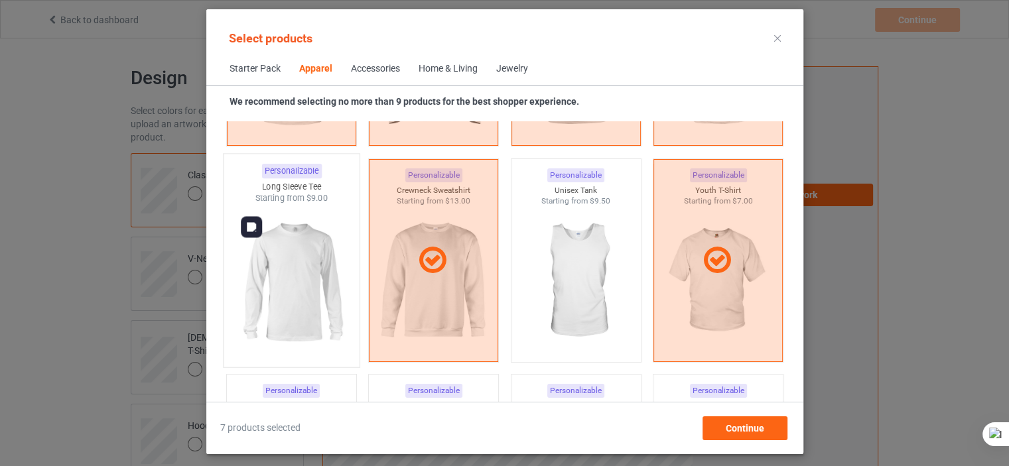
click at [341, 228] on img at bounding box center [291, 282] width 125 height 156
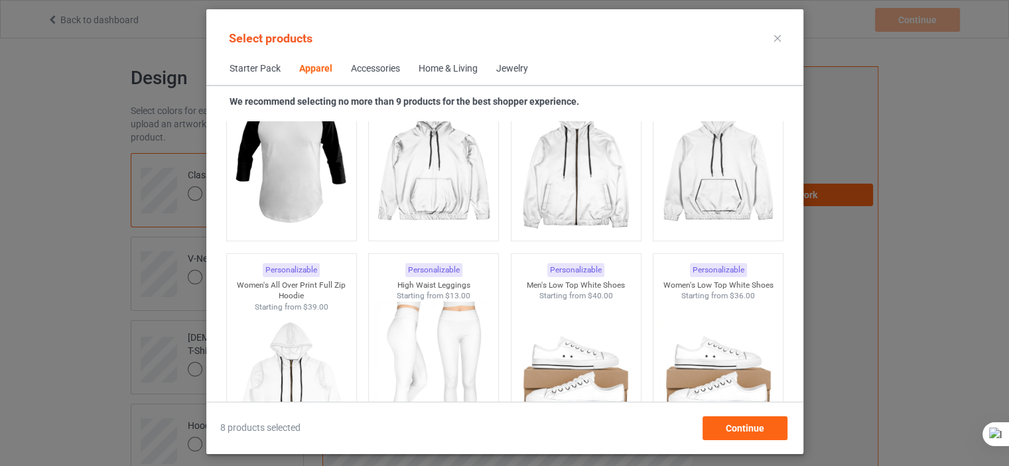
scroll to position [1377, 0]
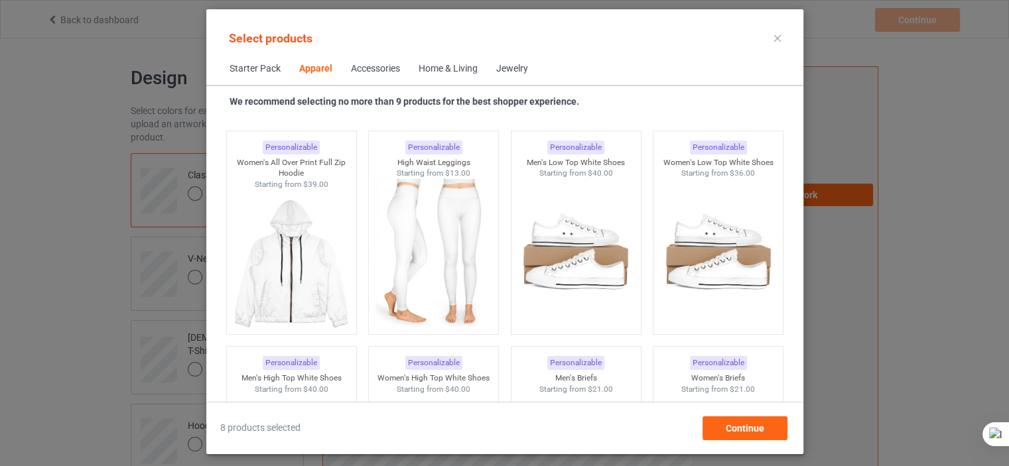
click at [428, 70] on div "Home & Living" at bounding box center [447, 68] width 59 height 13
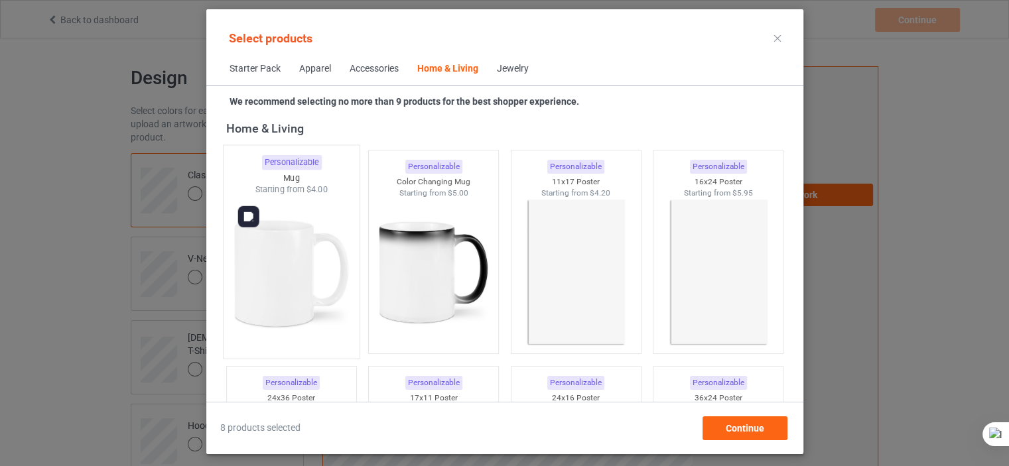
click at [296, 273] on img at bounding box center [291, 274] width 125 height 156
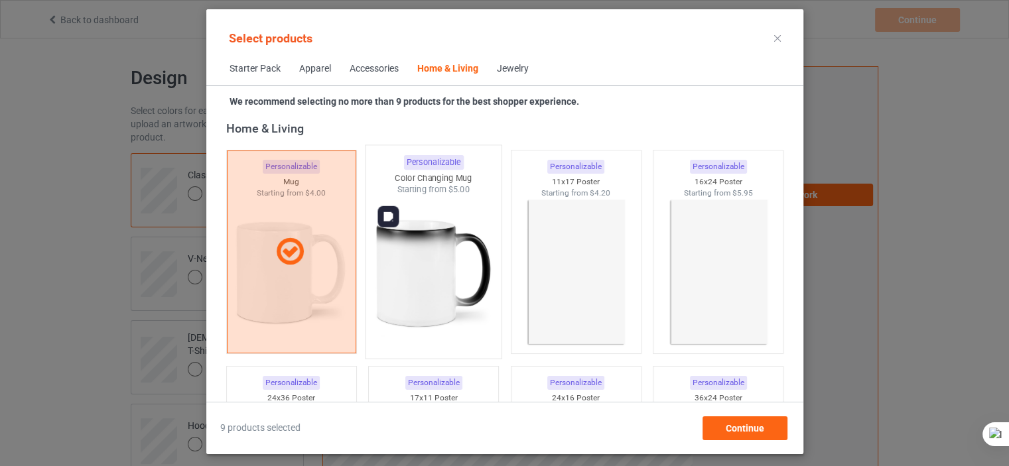
click at [397, 273] on img at bounding box center [433, 274] width 125 height 156
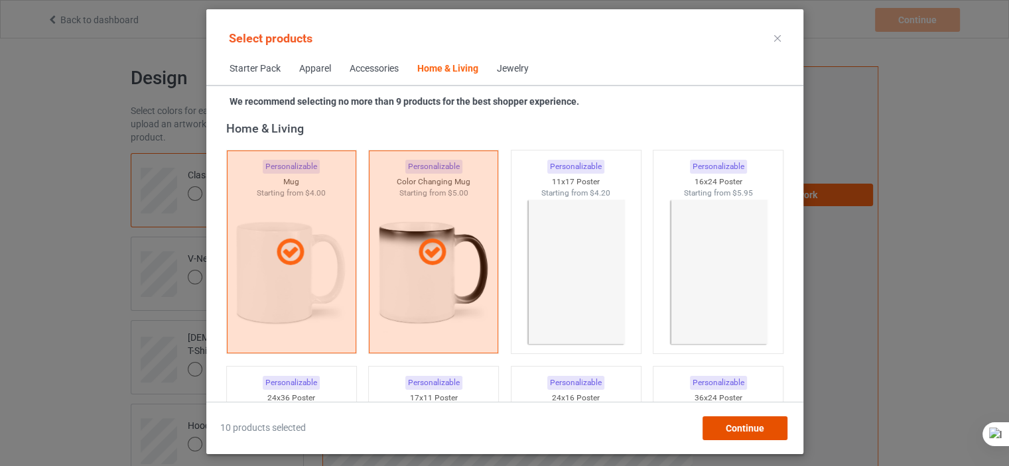
click at [735, 426] on span "Continue" at bounding box center [744, 428] width 38 height 11
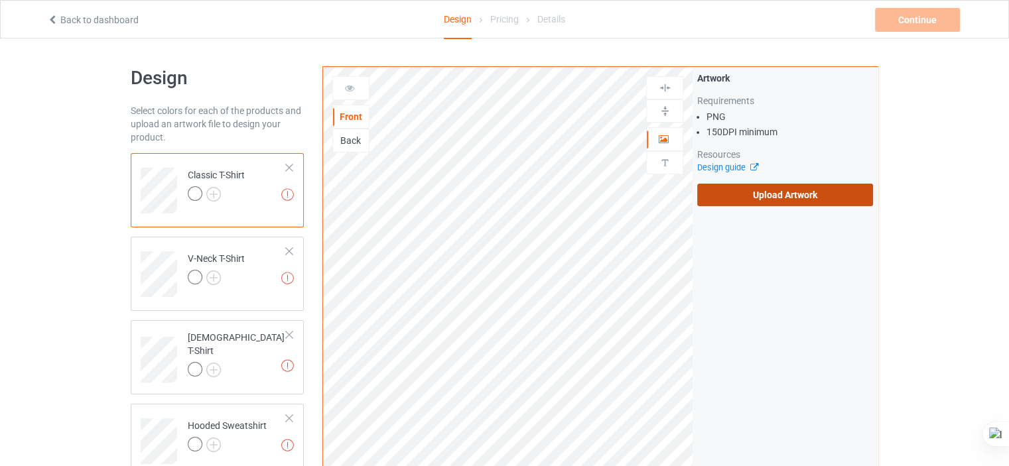
click at [770, 190] on label "Upload Artwork" at bounding box center [785, 195] width 176 height 23
click at [0, 0] on input "Upload Artwork" at bounding box center [0, 0] width 0 height 0
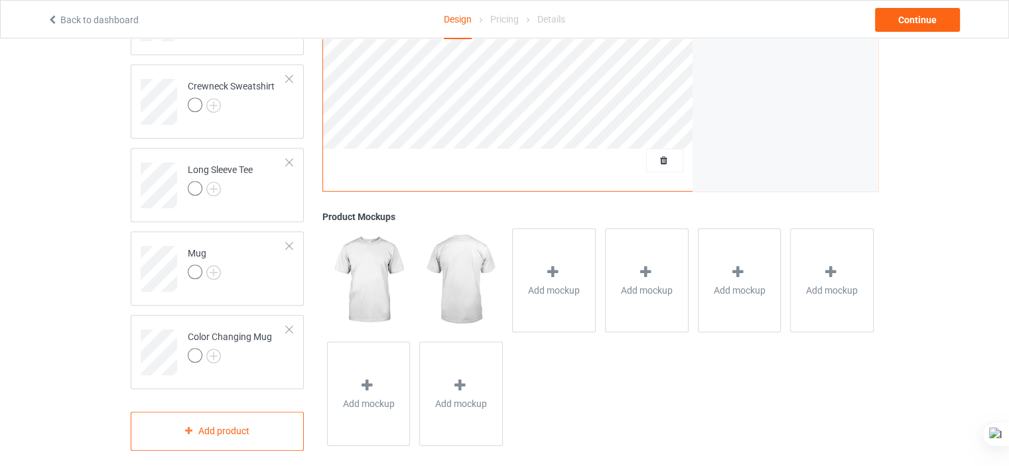
scroll to position [602, 0]
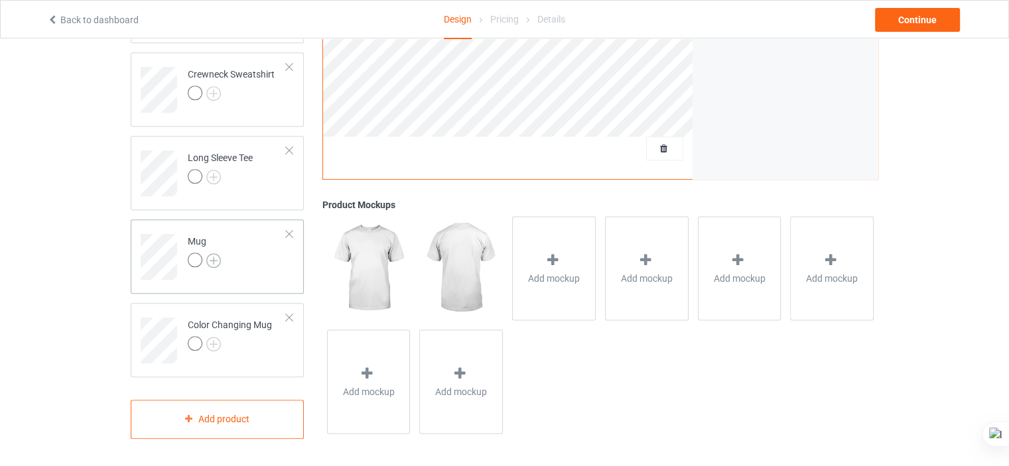
click at [216, 262] on img at bounding box center [213, 260] width 15 height 15
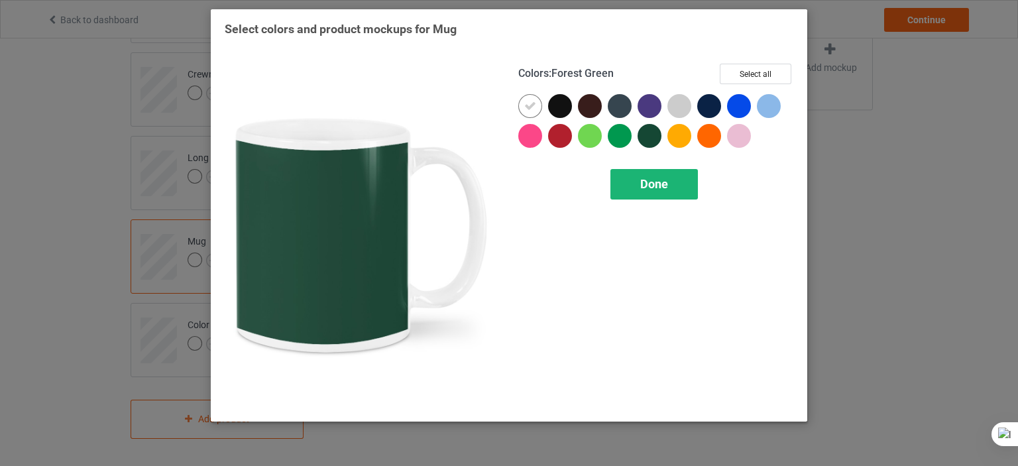
click at [658, 188] on span "Done" at bounding box center [655, 184] width 28 height 14
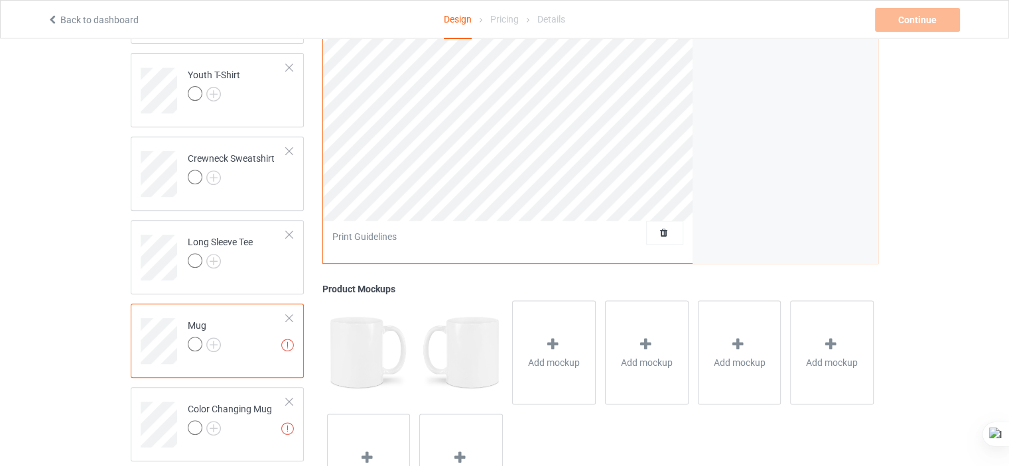
scroll to position [110, 0]
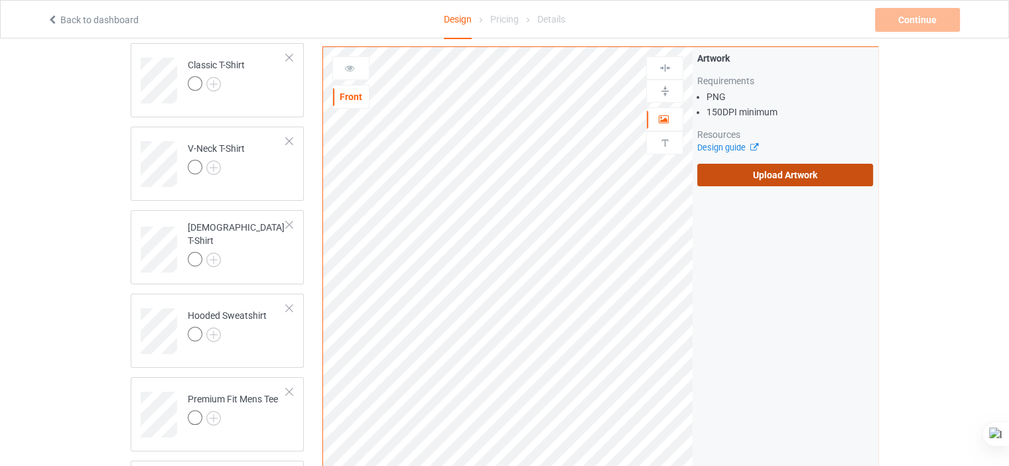
click at [780, 172] on label "Upload Artwork" at bounding box center [785, 175] width 176 height 23
click at [0, 0] on input "Upload Artwork" at bounding box center [0, 0] width 0 height 0
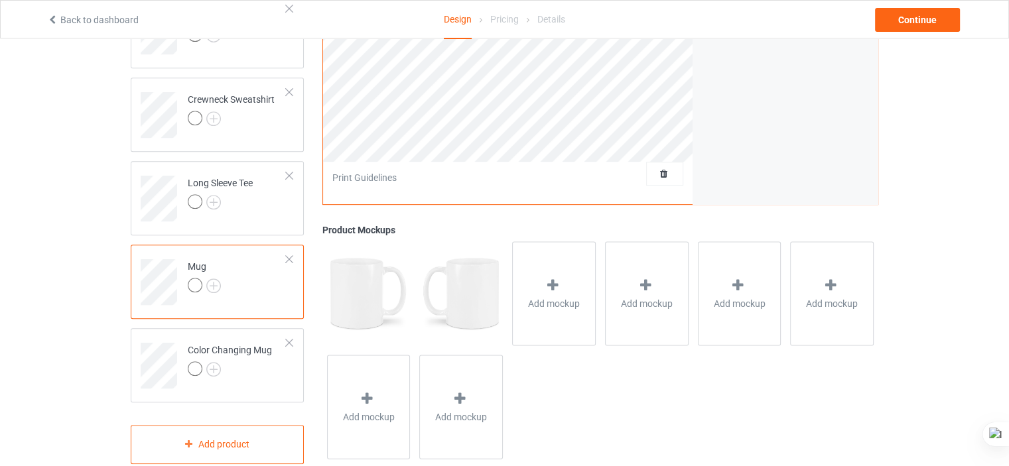
scroll to position [602, 0]
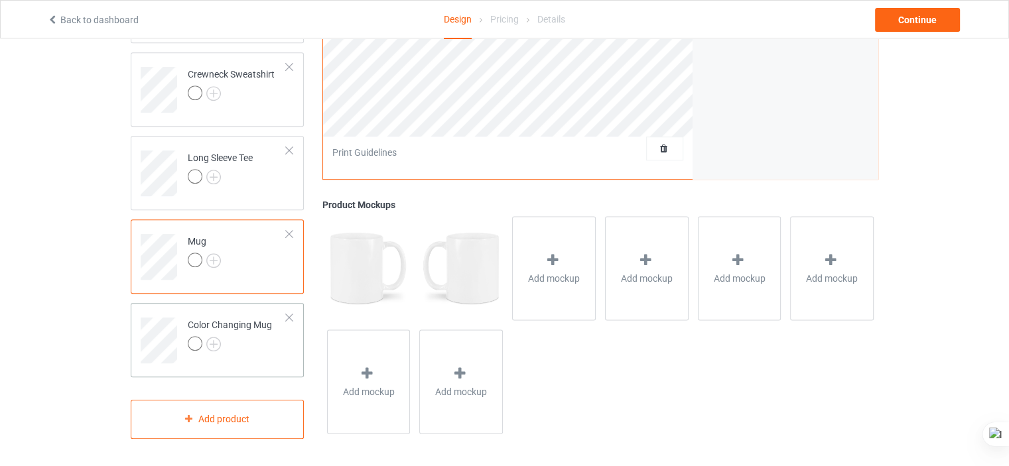
click at [265, 365] on div "Color Changing Mug" at bounding box center [217, 340] width 173 height 74
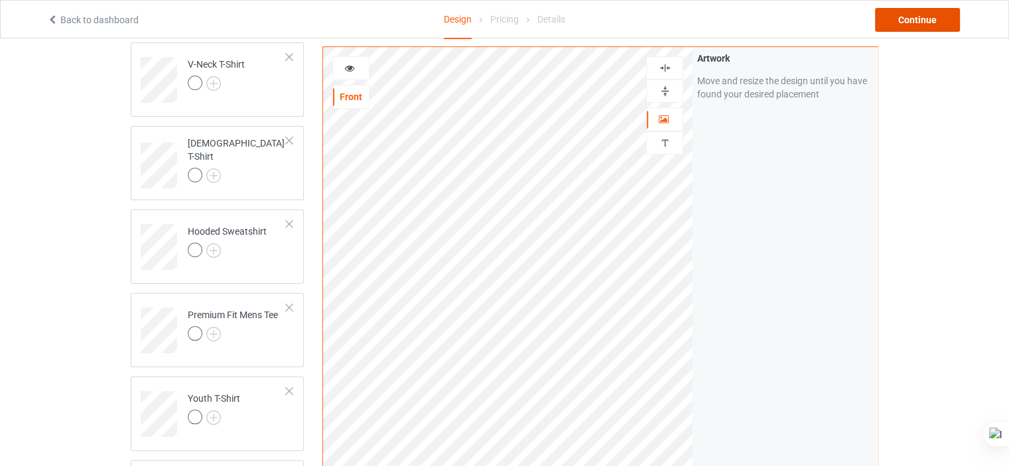
click at [921, 13] on div "Continue" at bounding box center [917, 20] width 85 height 24
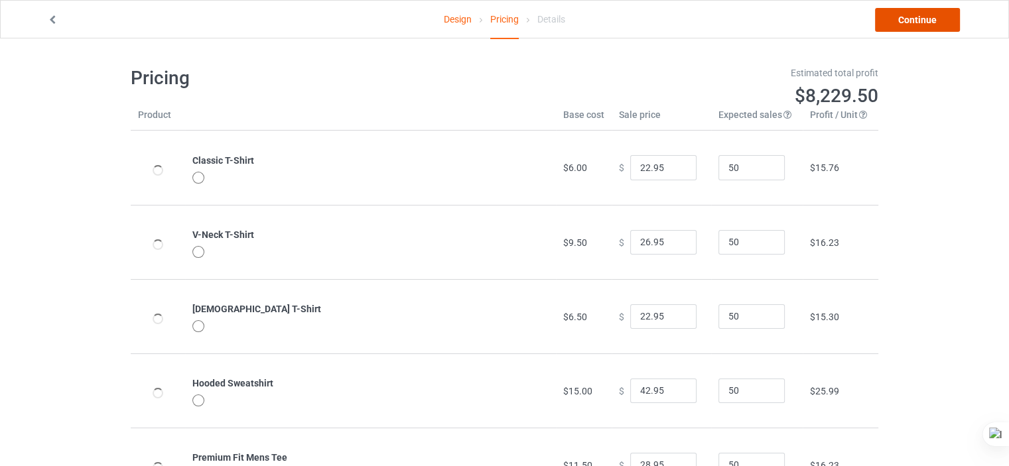
click at [921, 13] on link "Continue" at bounding box center [917, 20] width 85 height 24
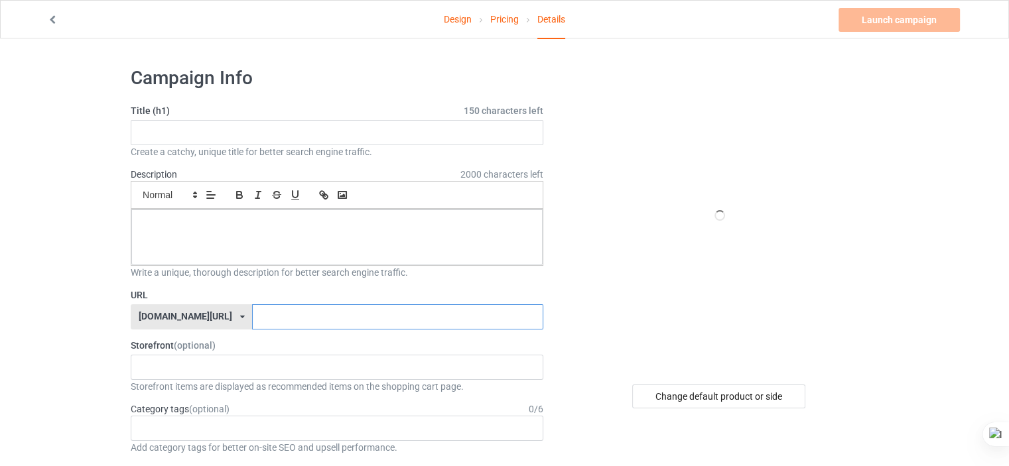
click at [304, 320] on input "text" at bounding box center [397, 316] width 290 height 25
type input "manatee-shirts-hallo-ween-high-quality"
click at [318, 245] on div at bounding box center [336, 238] width 411 height 56
click at [247, 135] on input "text" at bounding box center [337, 132] width 412 height 25
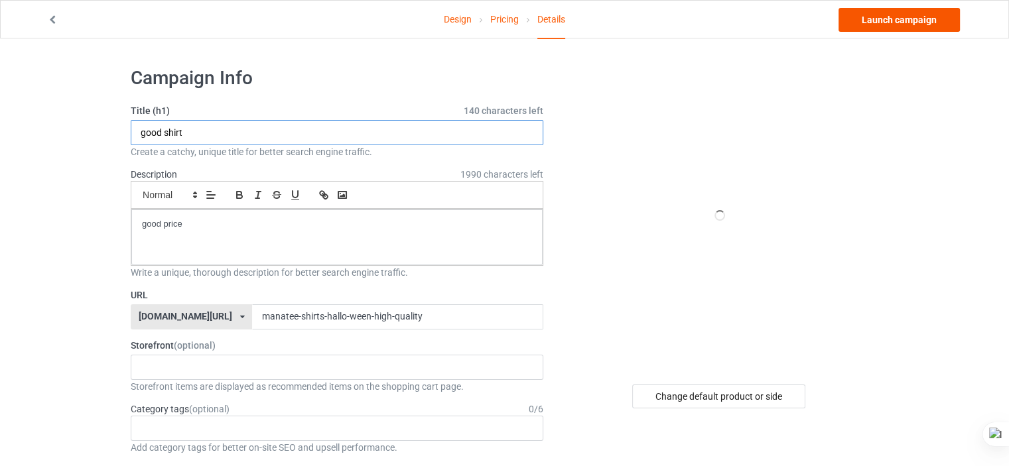
type input "good shirt"
click at [907, 23] on link "Launch campaign" at bounding box center [898, 20] width 121 height 24
